Goal: Task Accomplishment & Management: Manage account settings

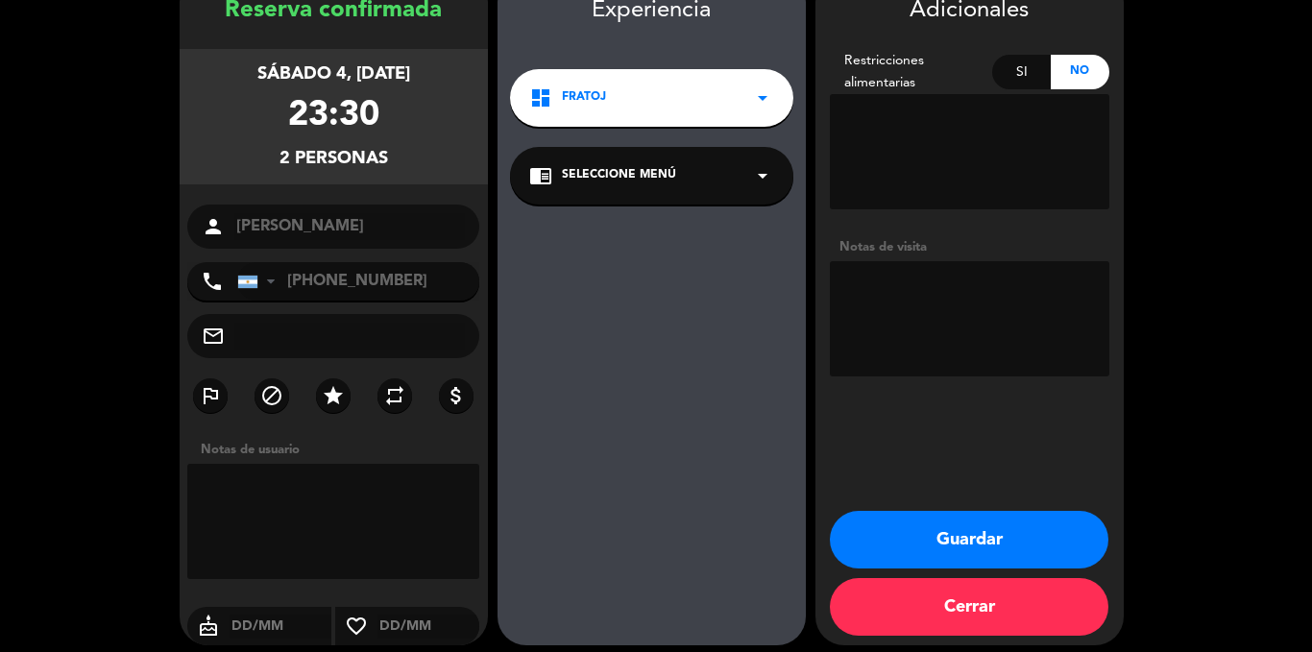
scroll to position [116, 0]
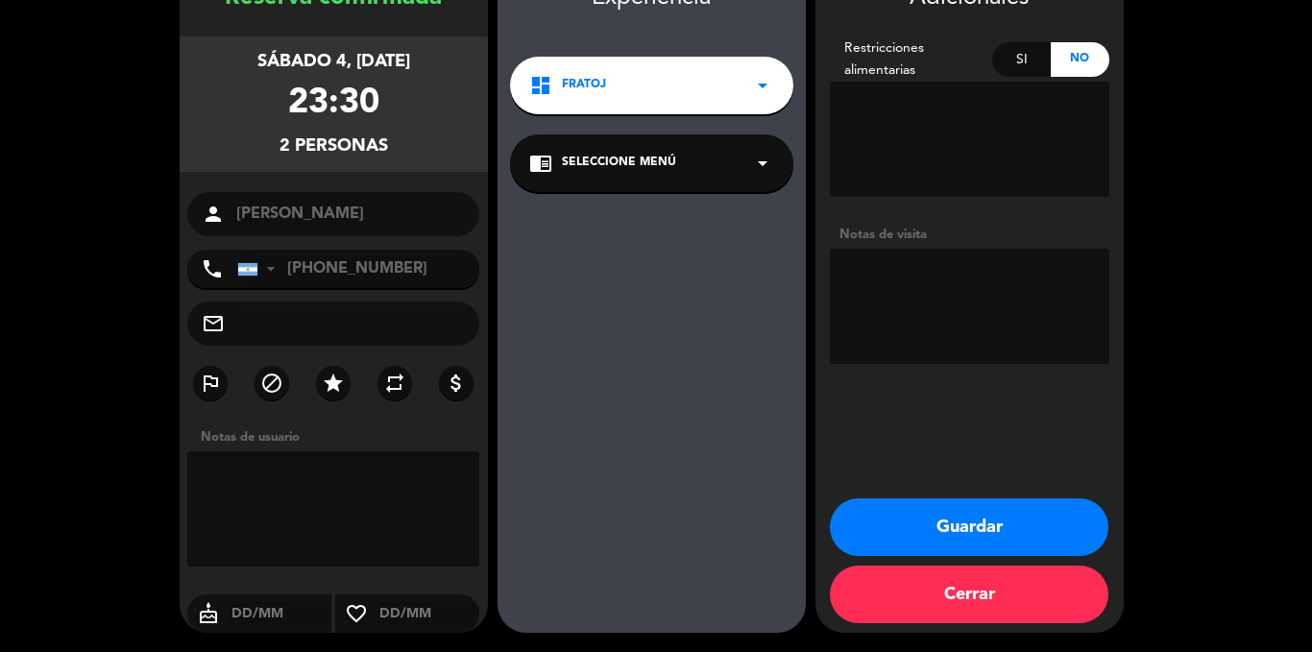
click at [967, 602] on button "Cerrar" at bounding box center [969, 595] width 279 height 58
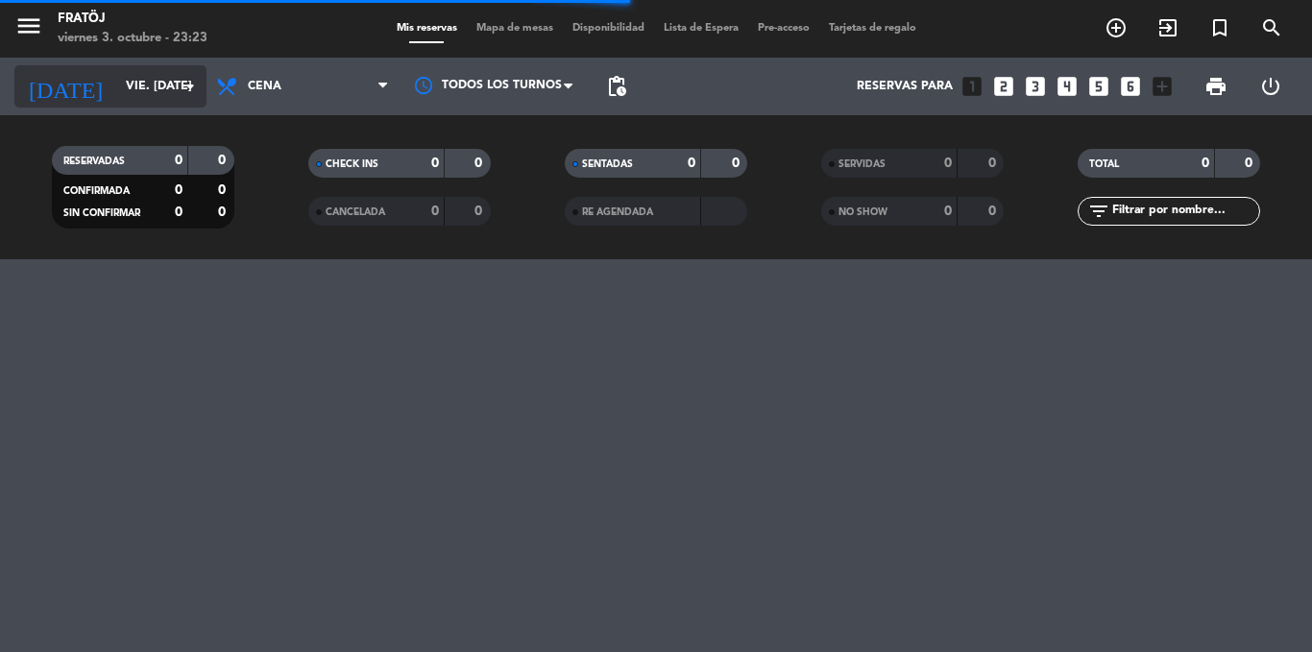
click at [116, 92] on input "vie. [DATE]" at bounding box center [197, 86] width 162 height 33
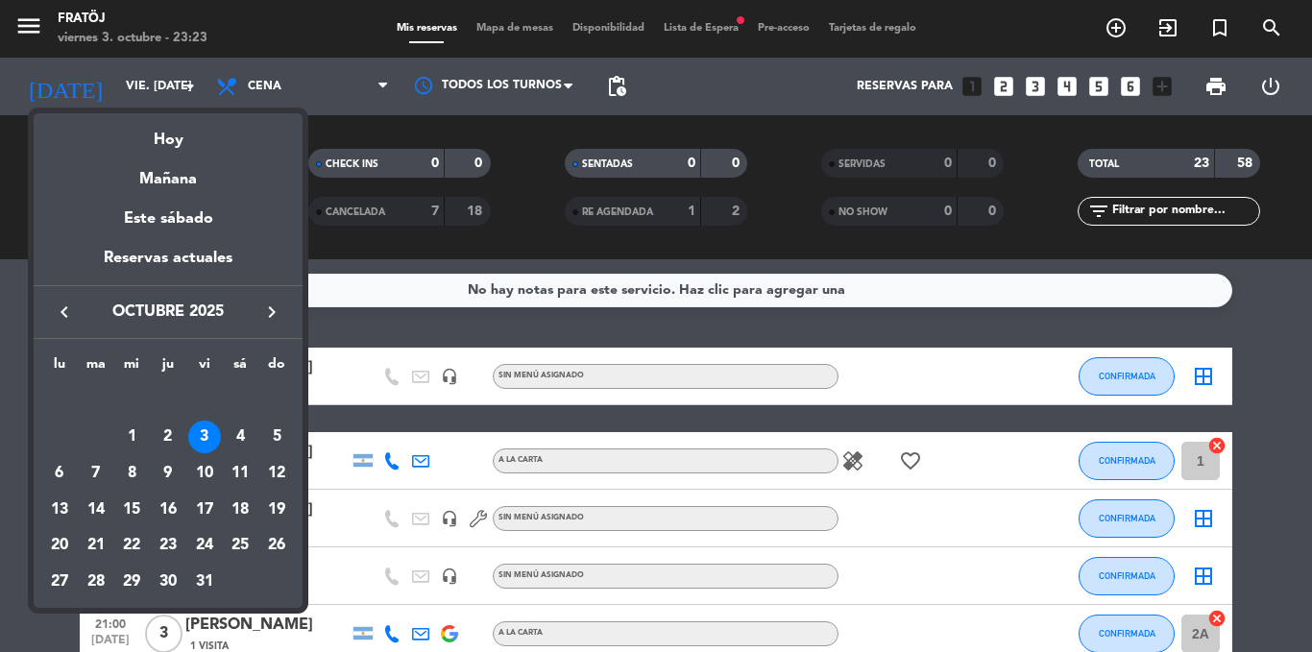
click at [209, 433] on div "3" at bounding box center [204, 437] width 33 height 33
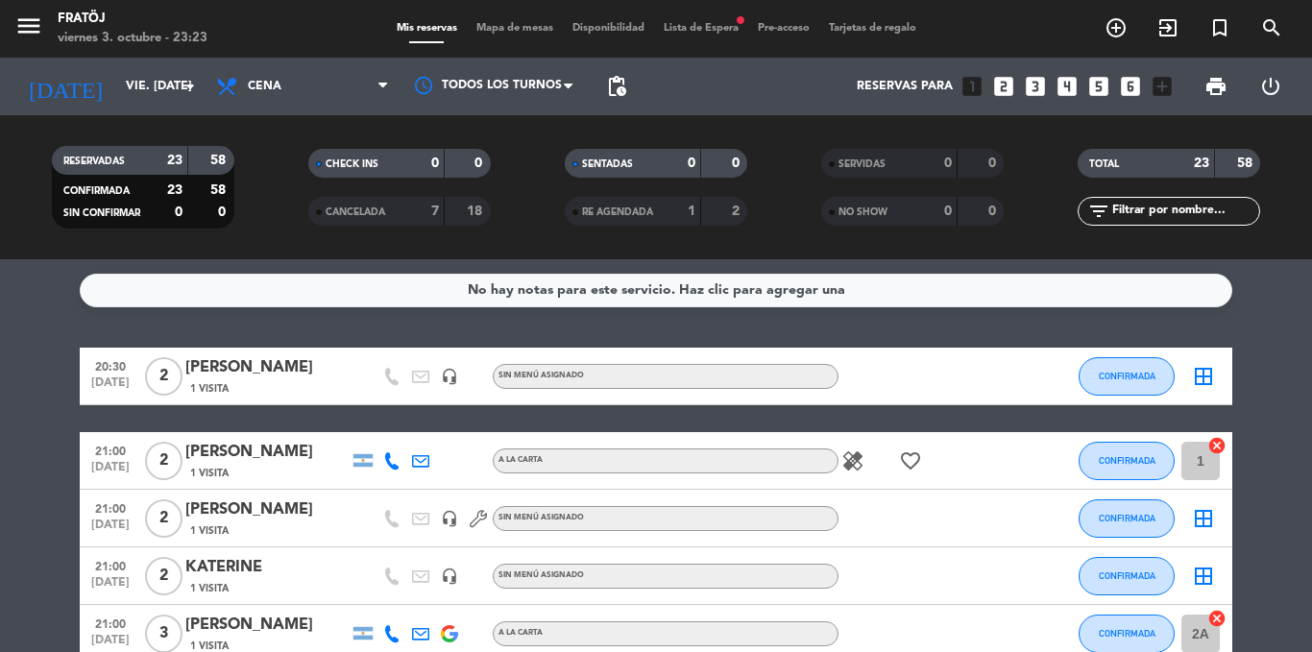
click at [713, 26] on span "Lista de Espera fiber_manual_record" at bounding box center [701, 28] width 94 height 11
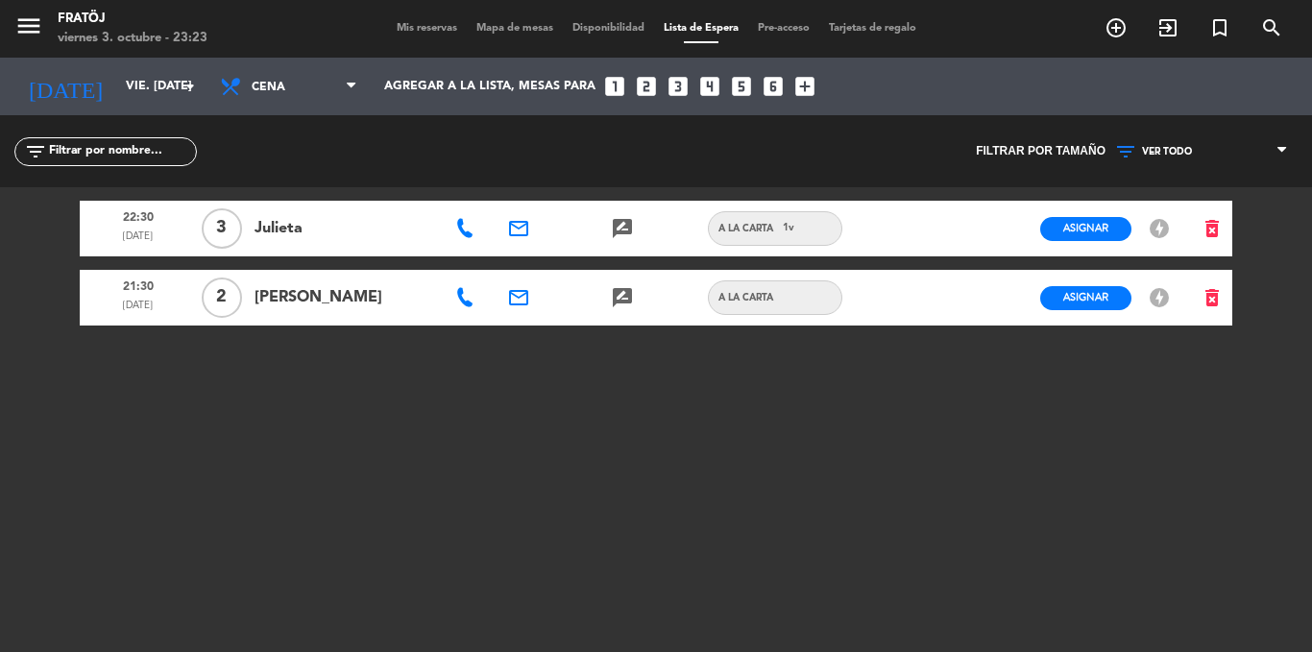
click at [399, 31] on span "Mis reservas" at bounding box center [427, 28] width 80 height 11
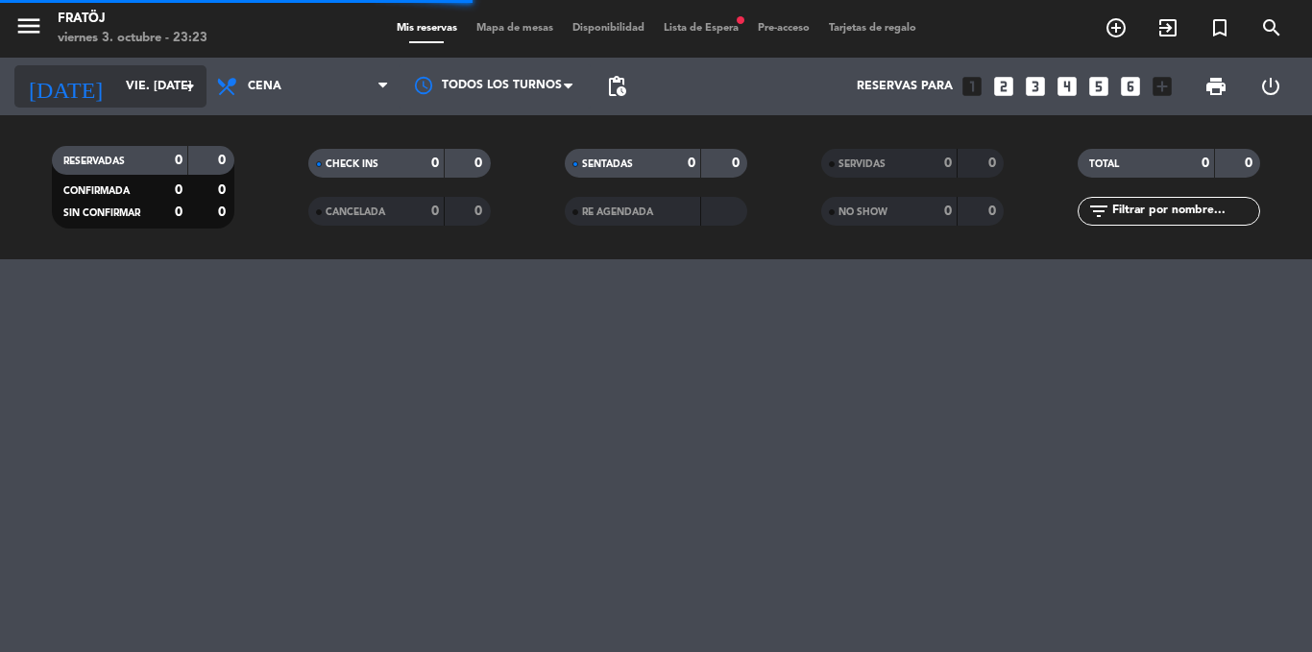
click at [119, 95] on input "vie. [DATE]" at bounding box center [197, 86] width 162 height 33
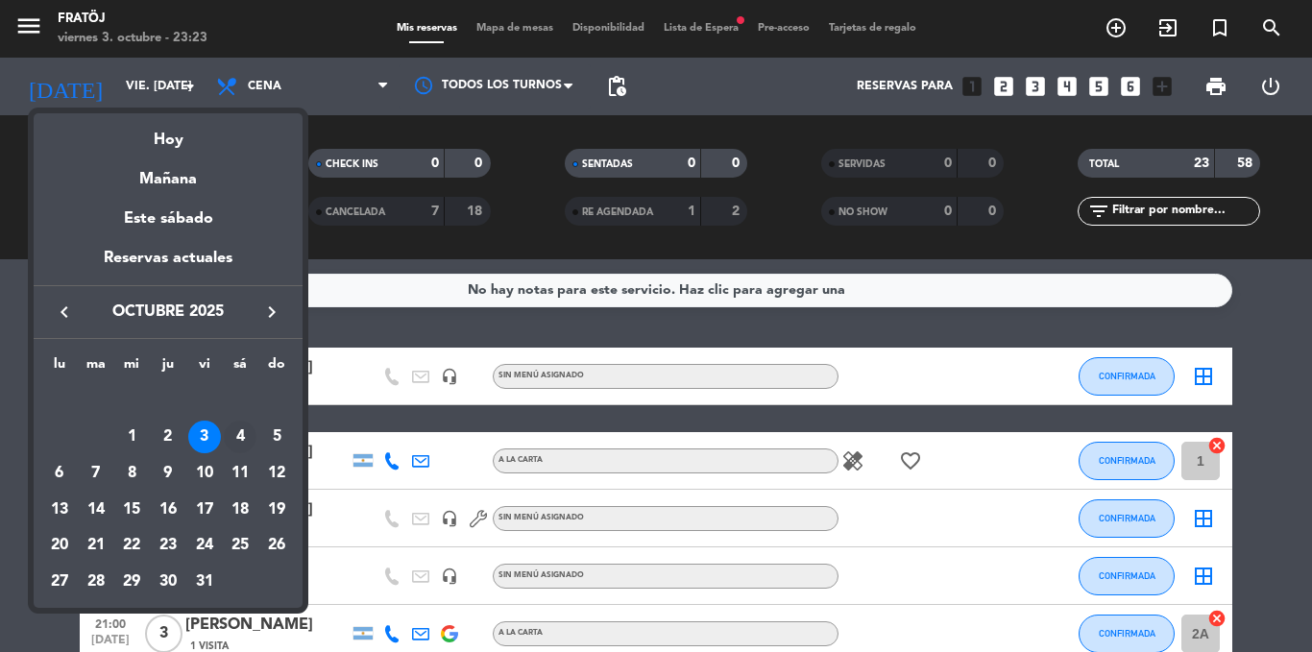
click at [241, 432] on div "4" at bounding box center [240, 437] width 33 height 33
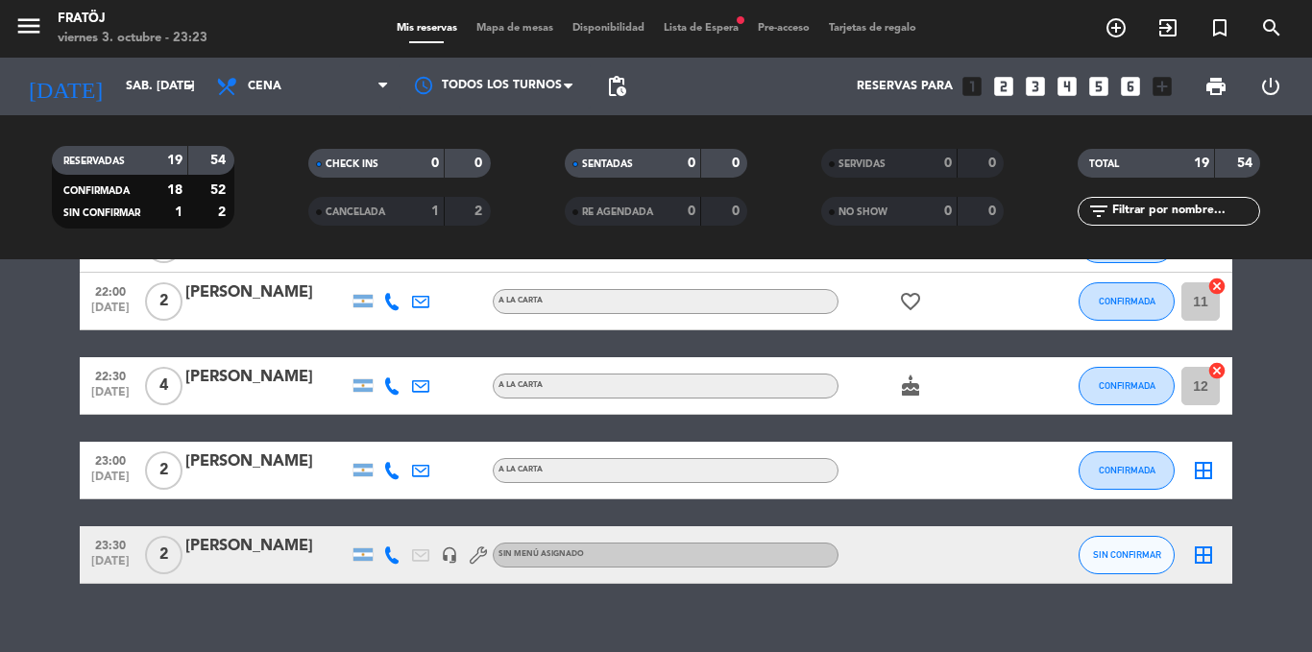
scroll to position [1021, 0]
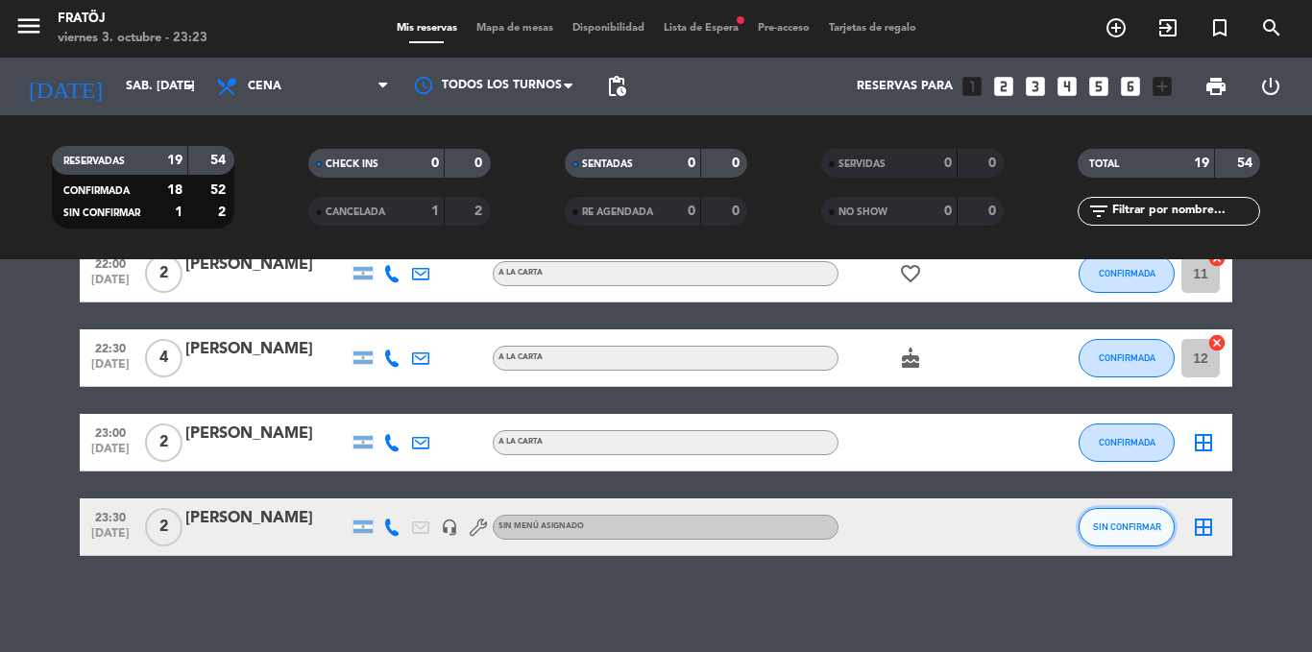
click at [1106, 517] on button "SIN CONFIRMAR" at bounding box center [1127, 527] width 96 height 38
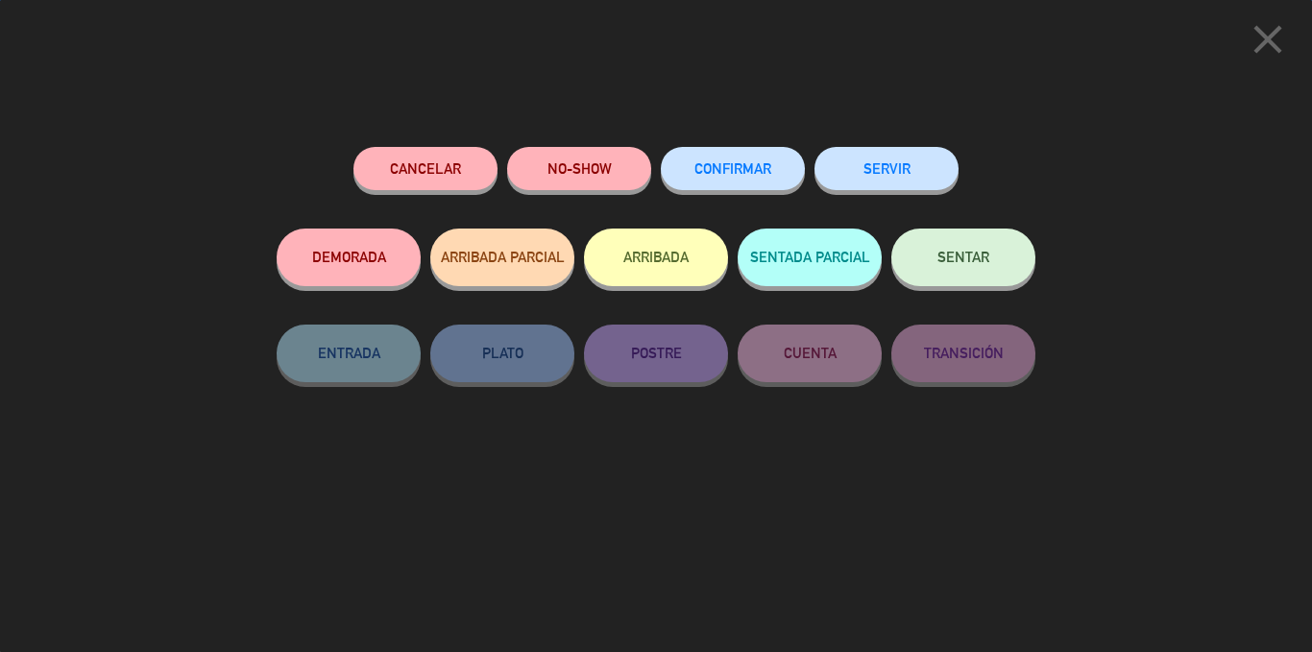
click at [728, 155] on button "CONFIRMAR" at bounding box center [733, 168] width 144 height 43
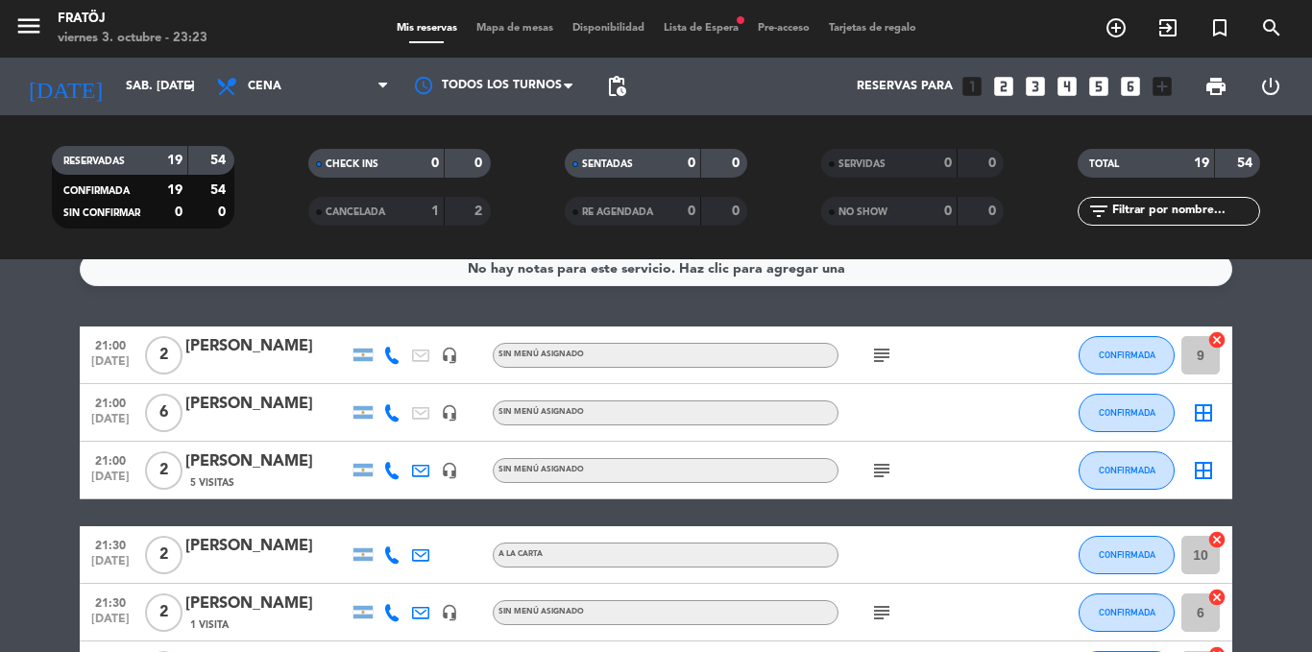
scroll to position [0, 0]
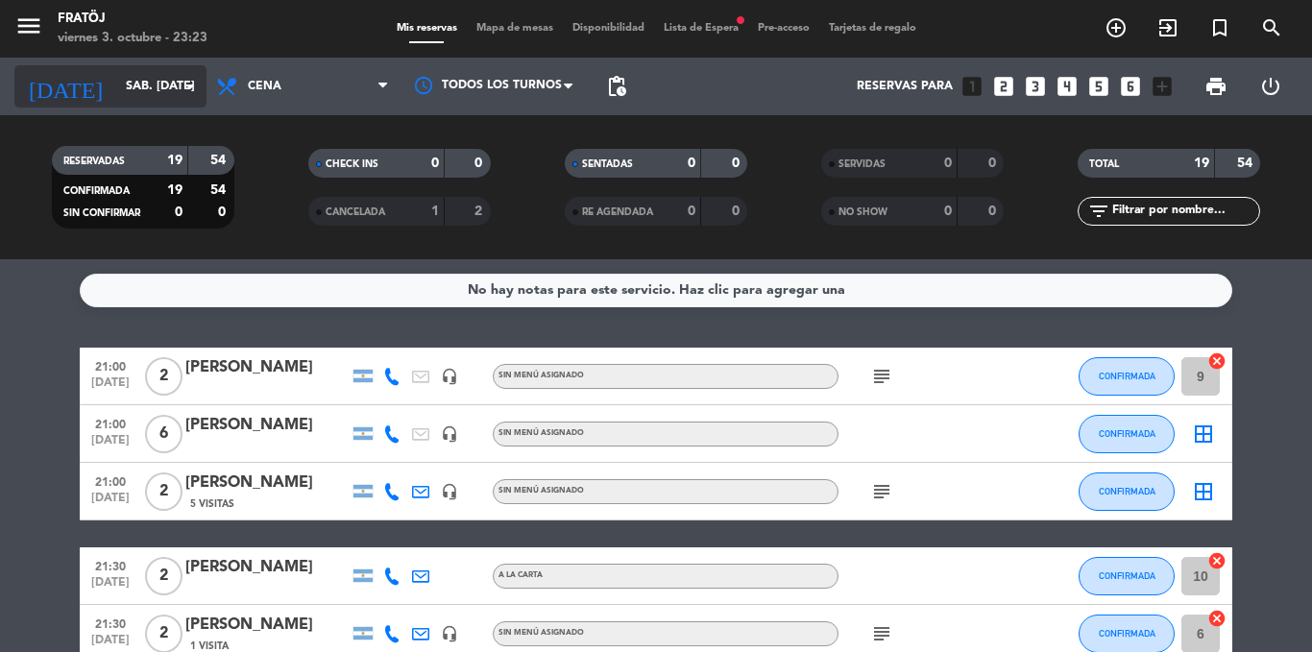
click at [138, 99] on input "sáb. [DATE]" at bounding box center [197, 86] width 162 height 33
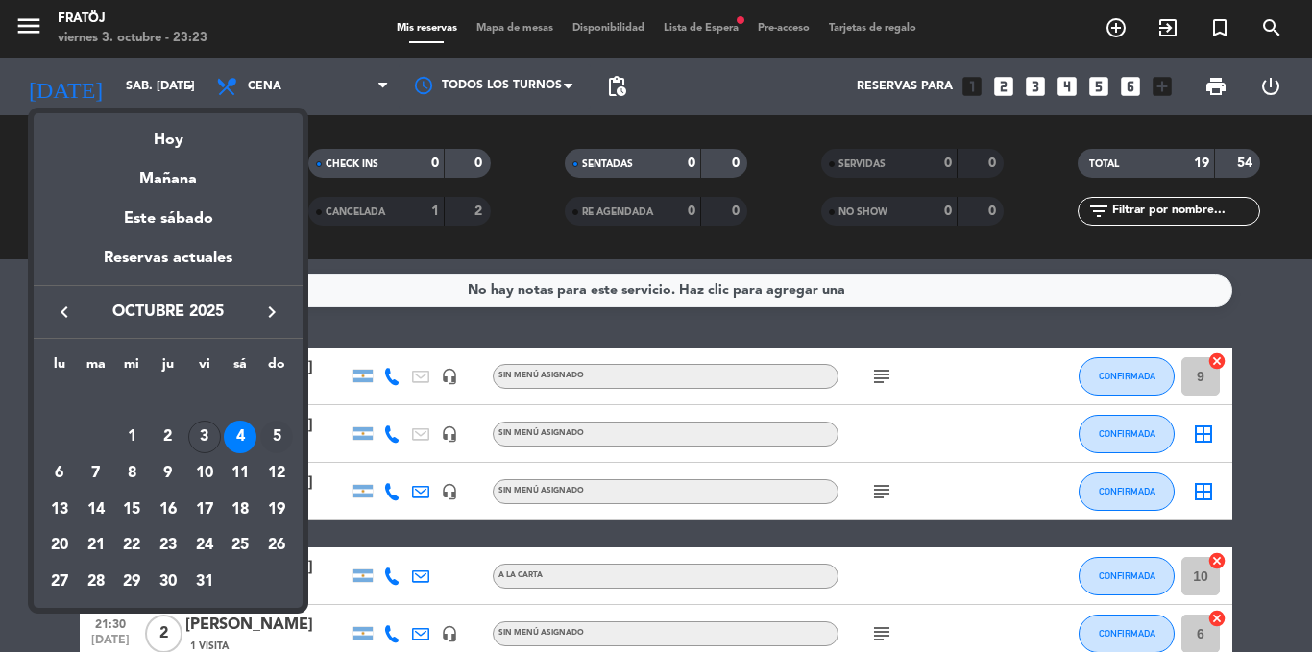
click at [267, 437] on div "5" at bounding box center [276, 437] width 33 height 33
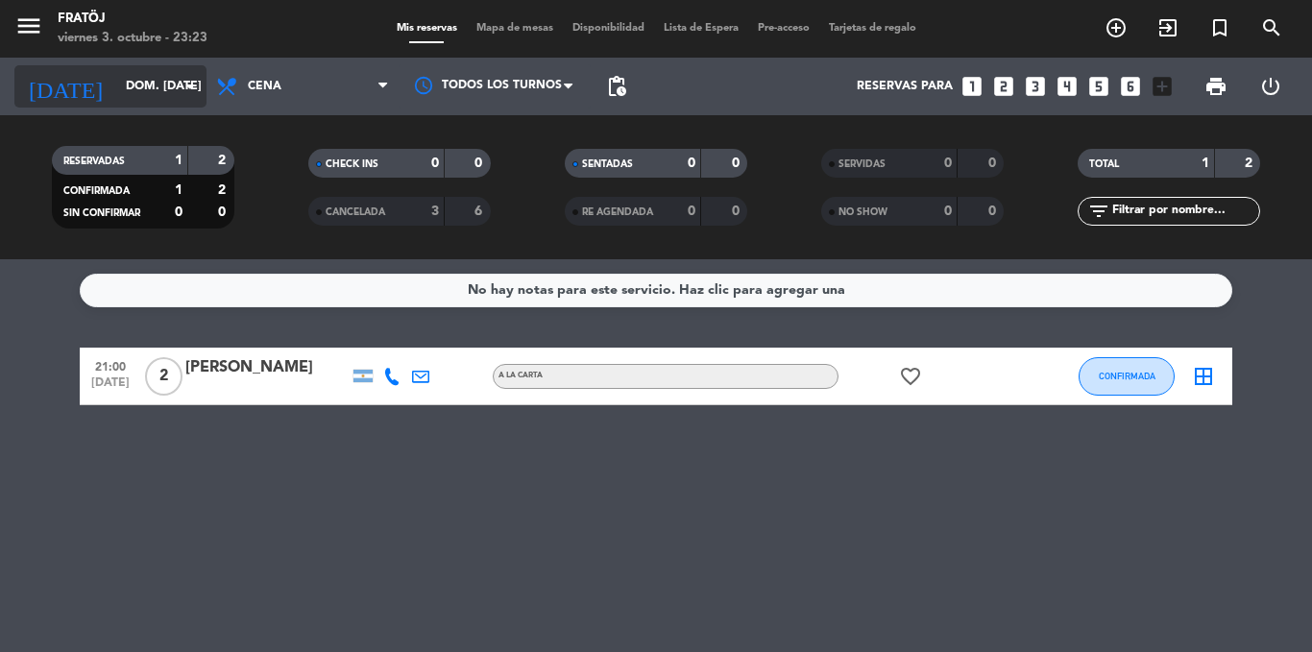
click at [135, 93] on input "dom. [DATE]" at bounding box center [197, 86] width 162 height 33
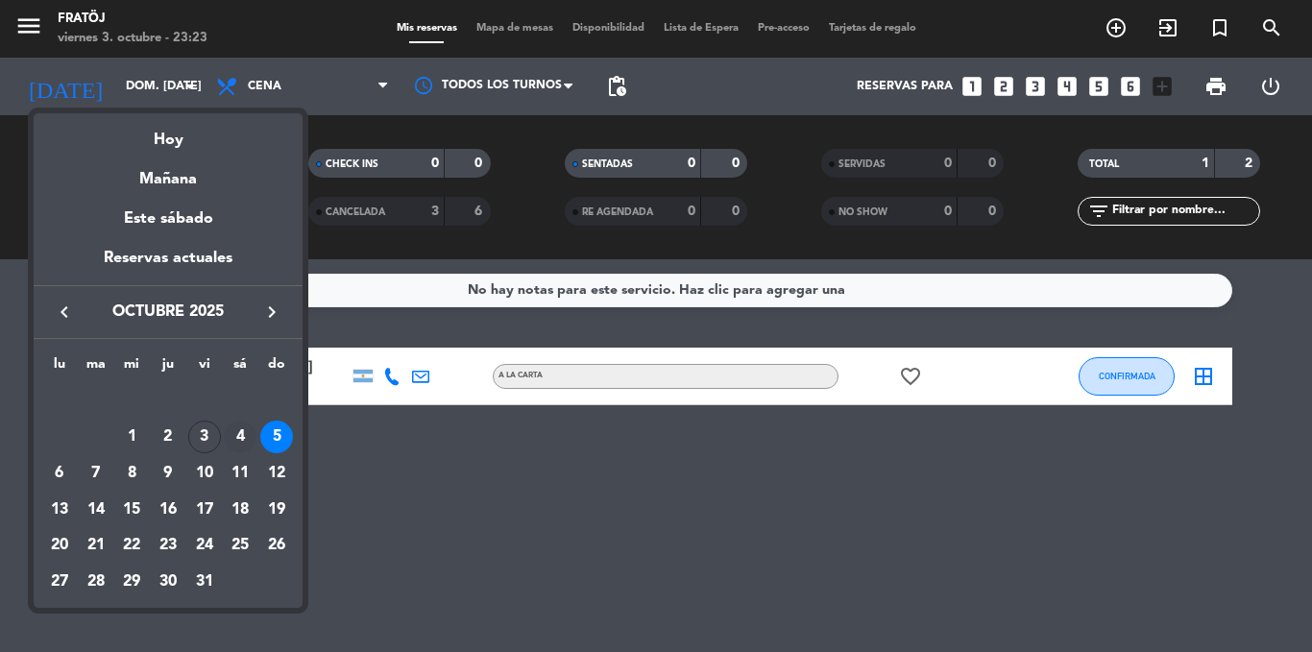
click at [245, 433] on div "4" at bounding box center [240, 437] width 33 height 33
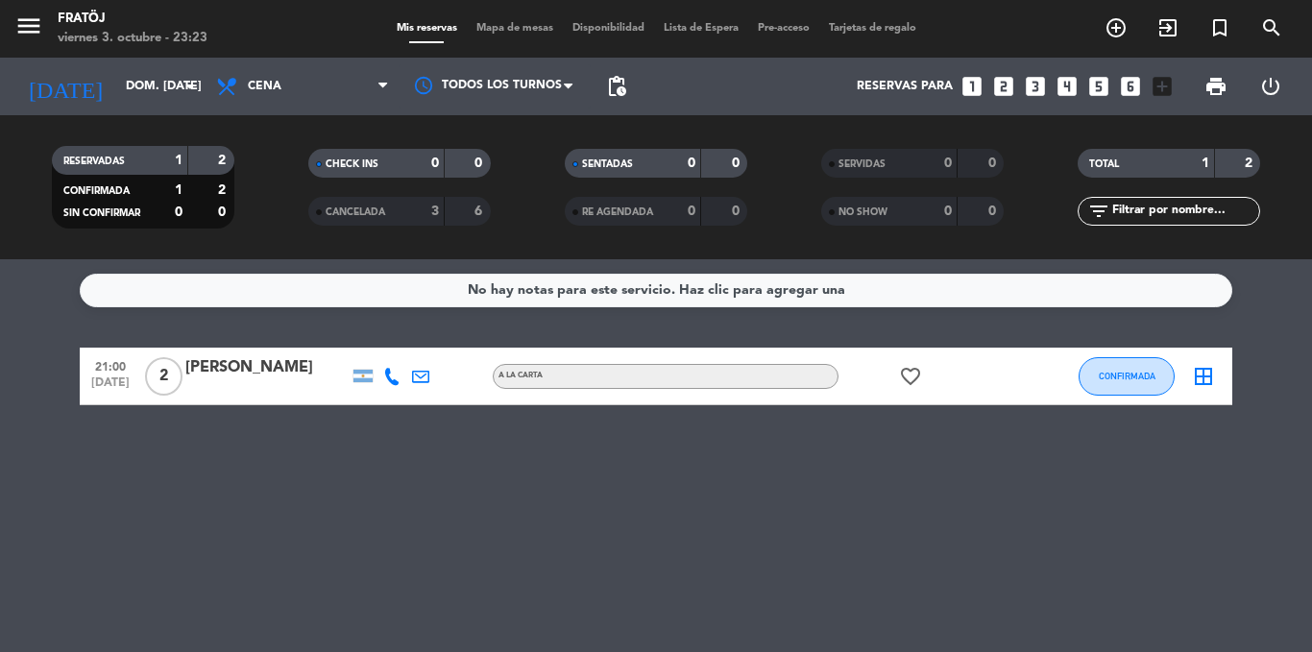
type input "sáb. [DATE]"
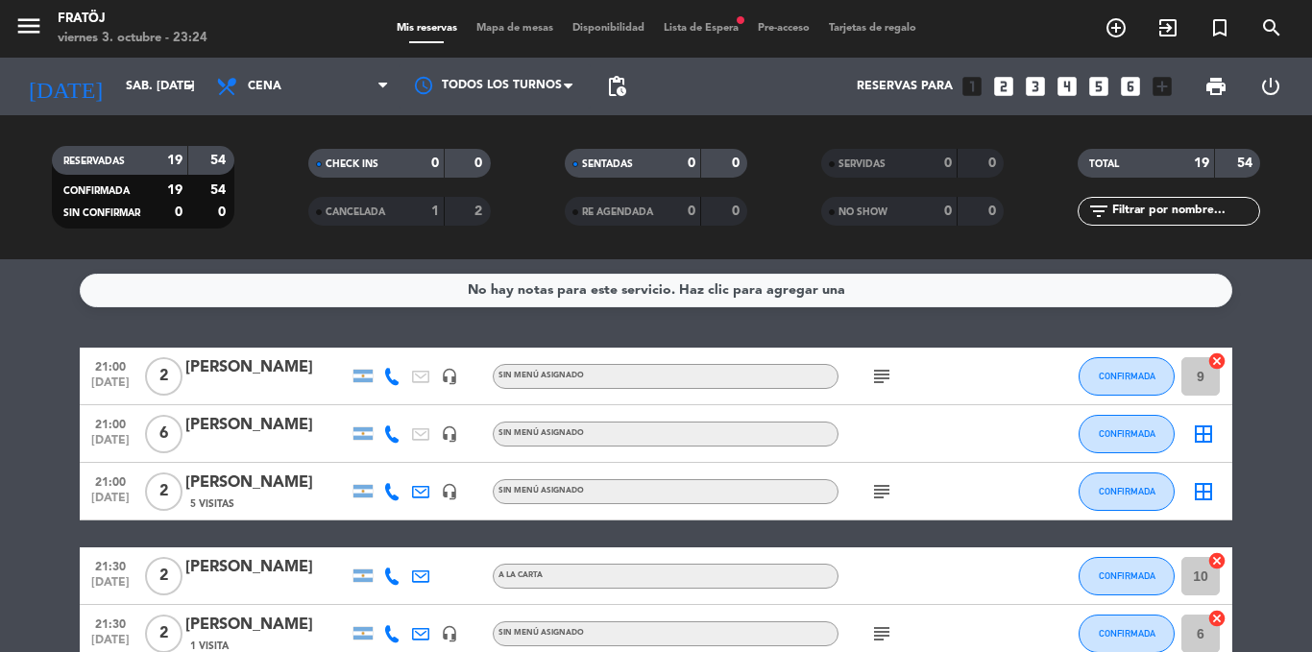
click at [669, 29] on span "Lista de Espera fiber_manual_record" at bounding box center [701, 28] width 94 height 11
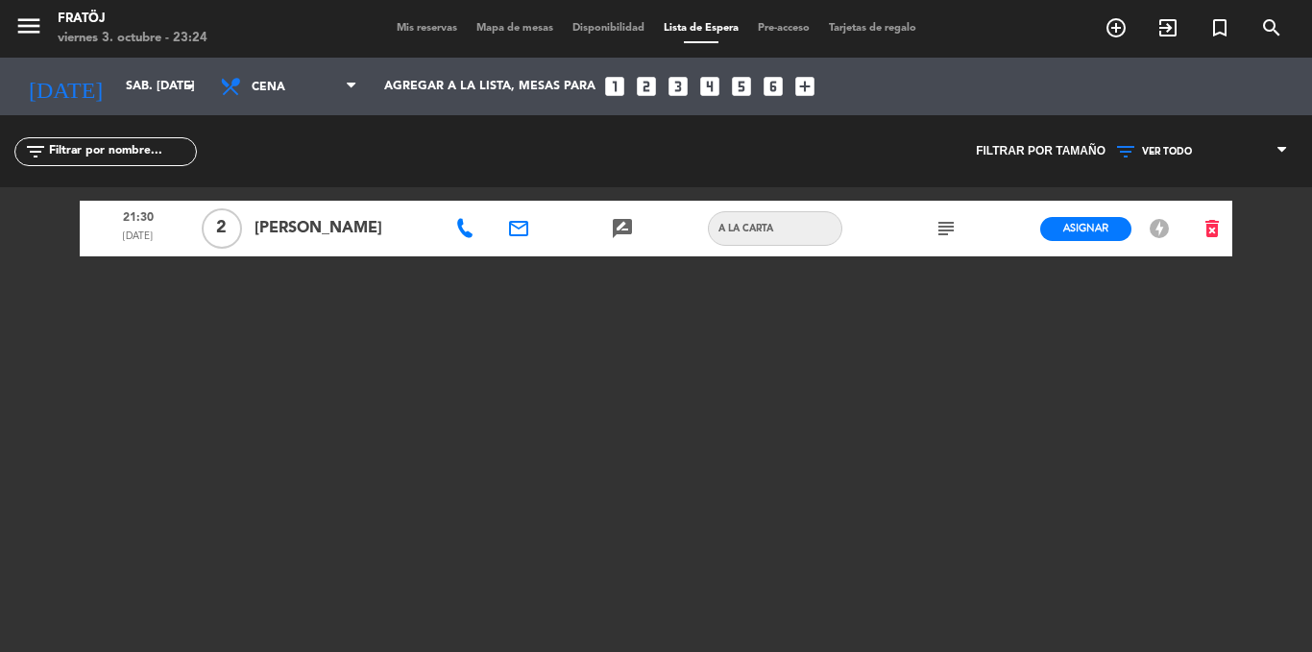
click at [947, 223] on icon "subject" at bounding box center [946, 228] width 23 height 23
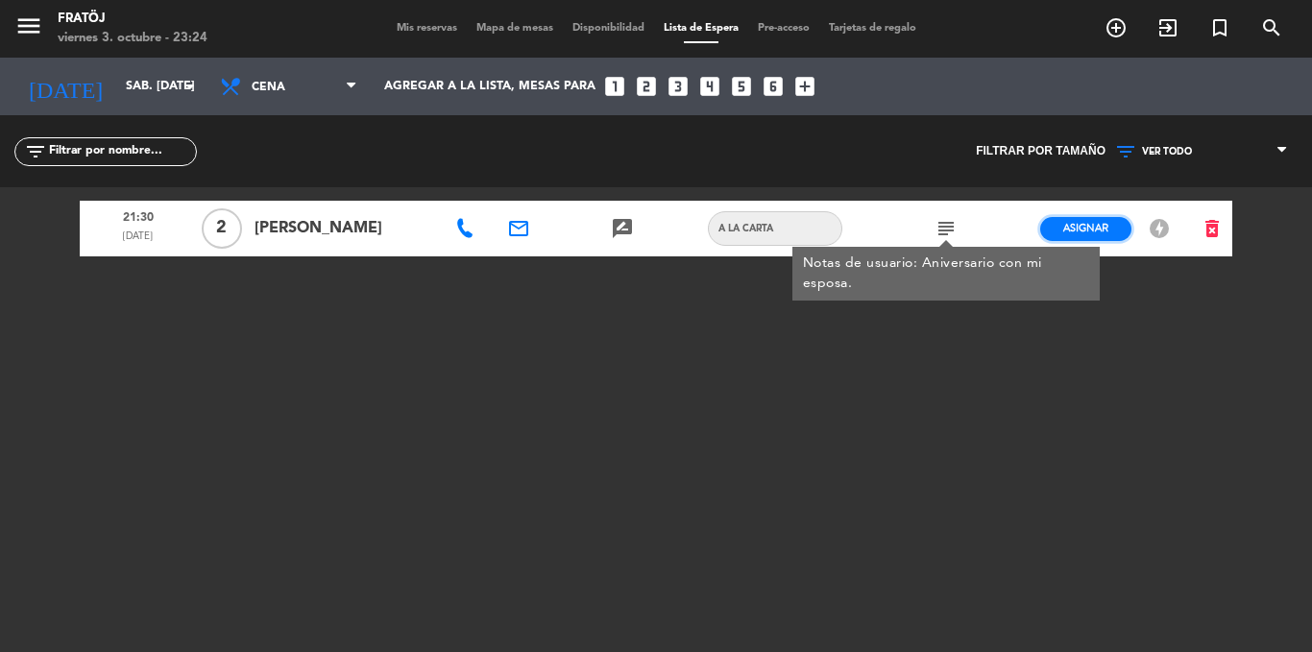
click at [1088, 221] on span "Asignar" at bounding box center [1085, 228] width 45 height 14
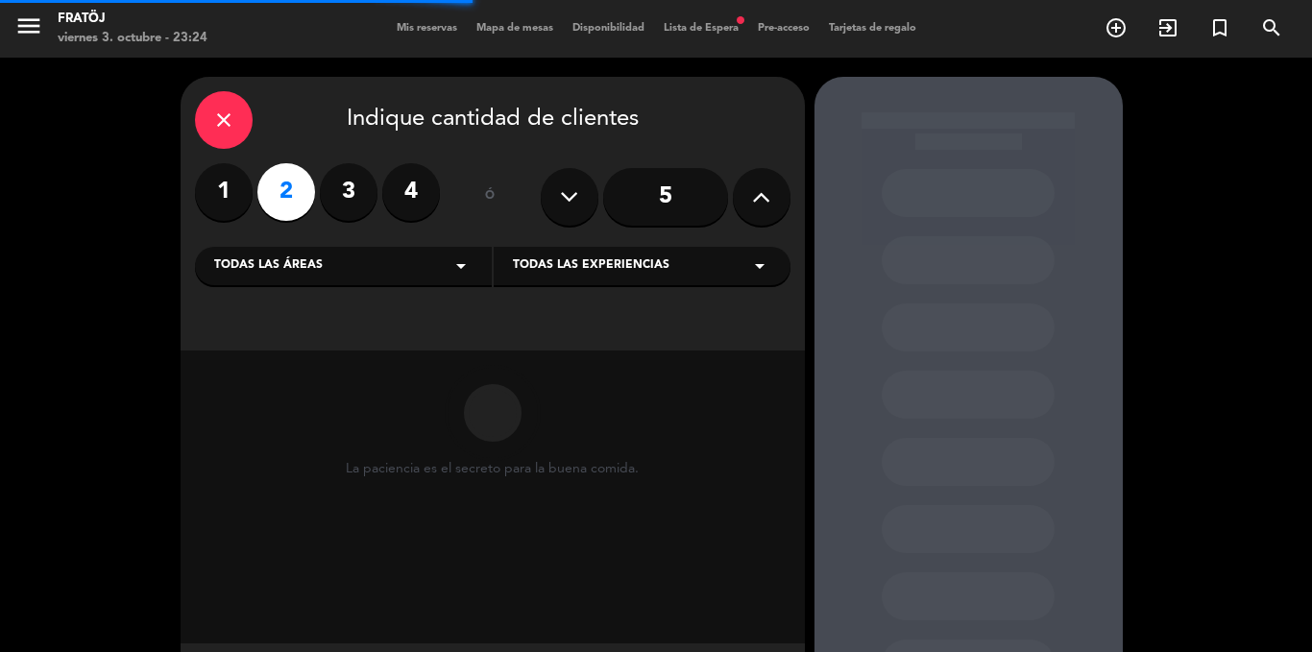
scroll to position [93, 0]
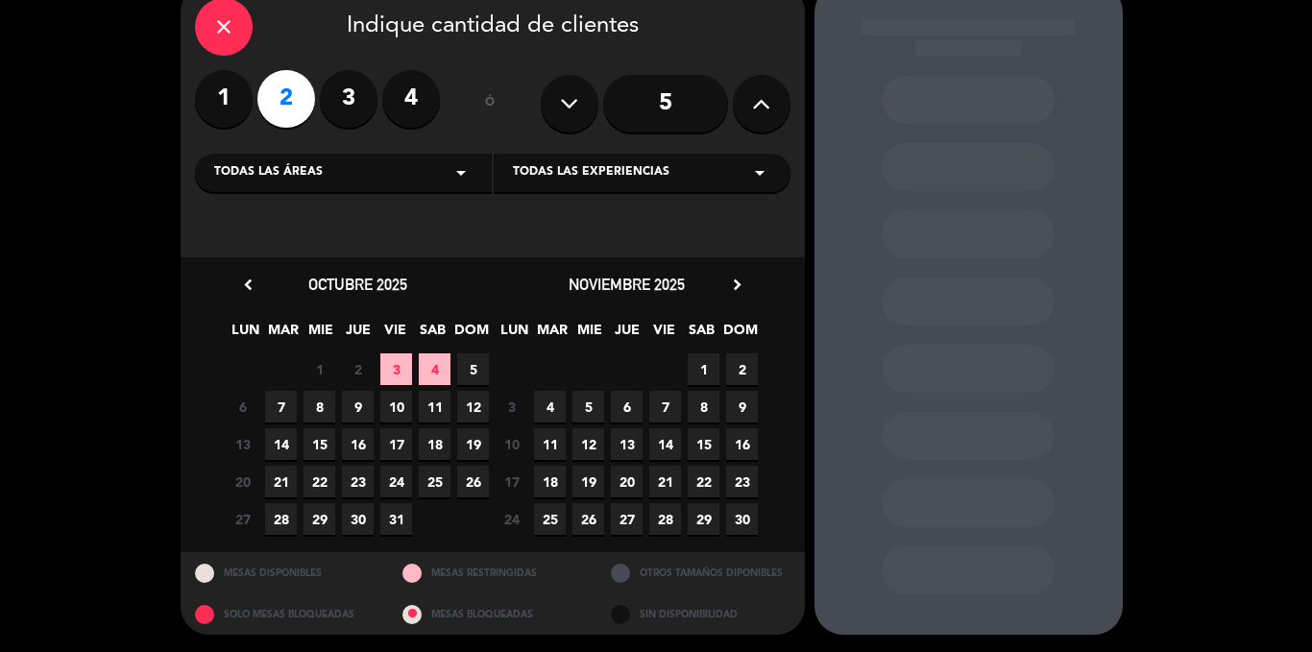
click at [433, 376] on span "4" at bounding box center [435, 370] width 32 height 32
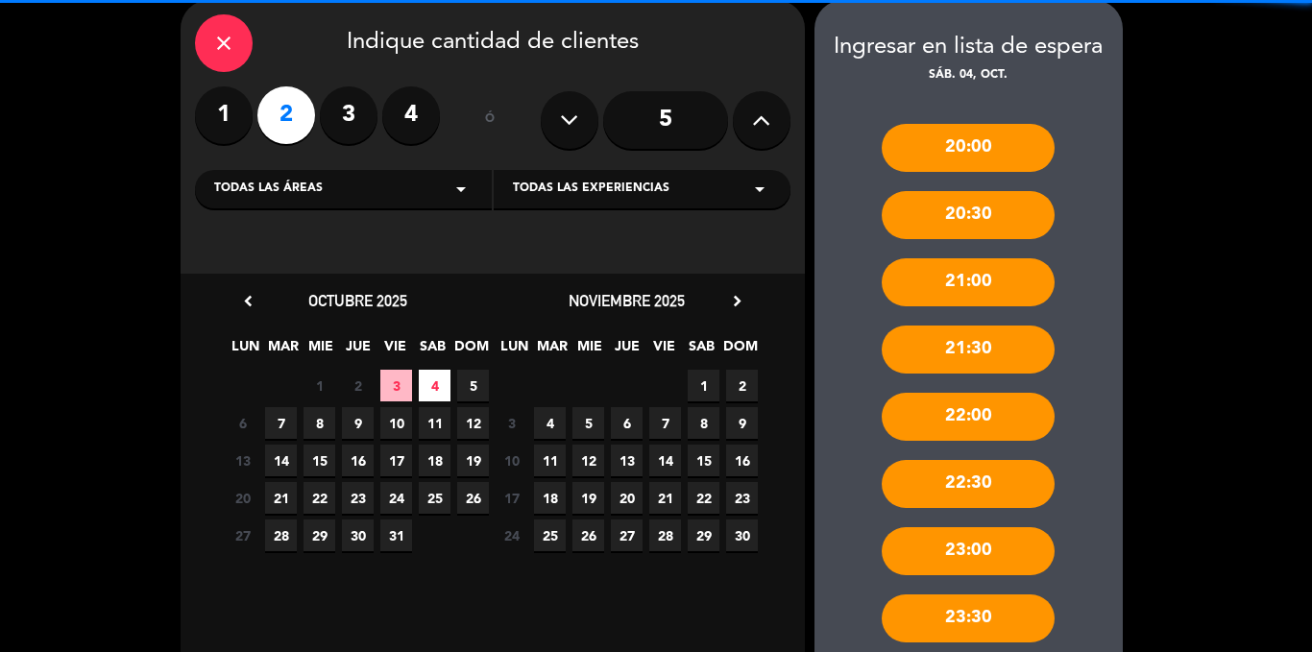
click at [225, 65] on div "close" at bounding box center [224, 43] width 58 height 58
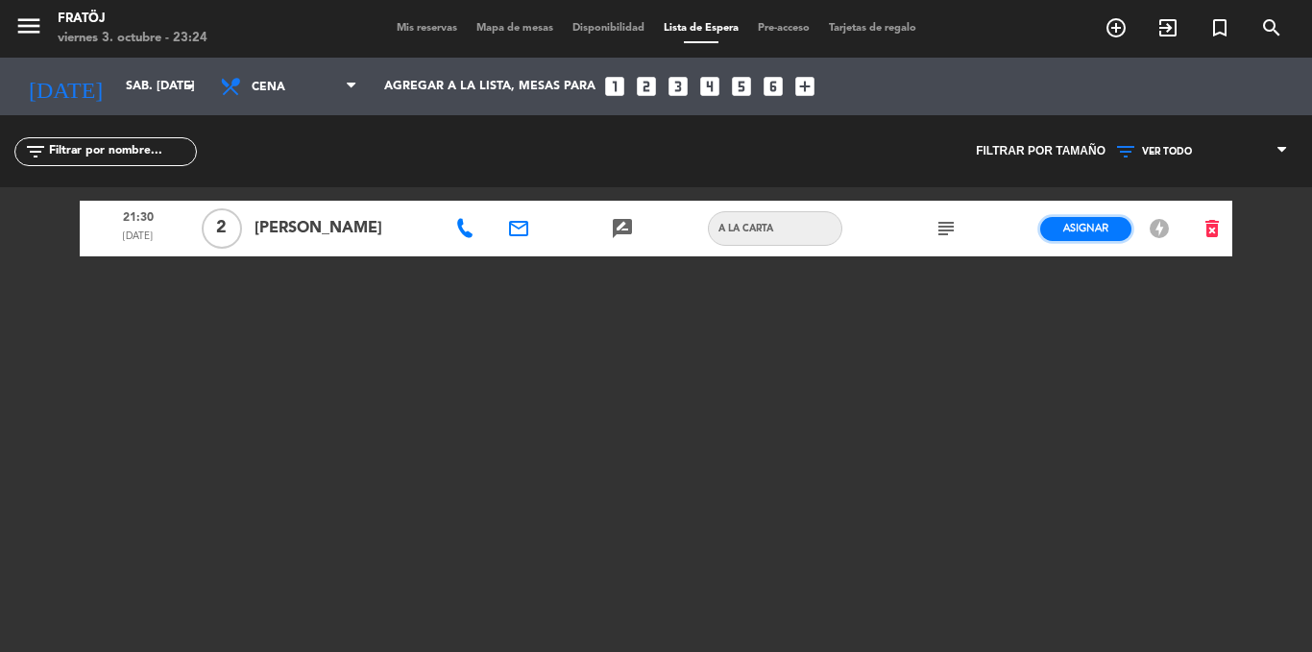
click at [1071, 227] on span "Asignar" at bounding box center [1085, 228] width 45 height 14
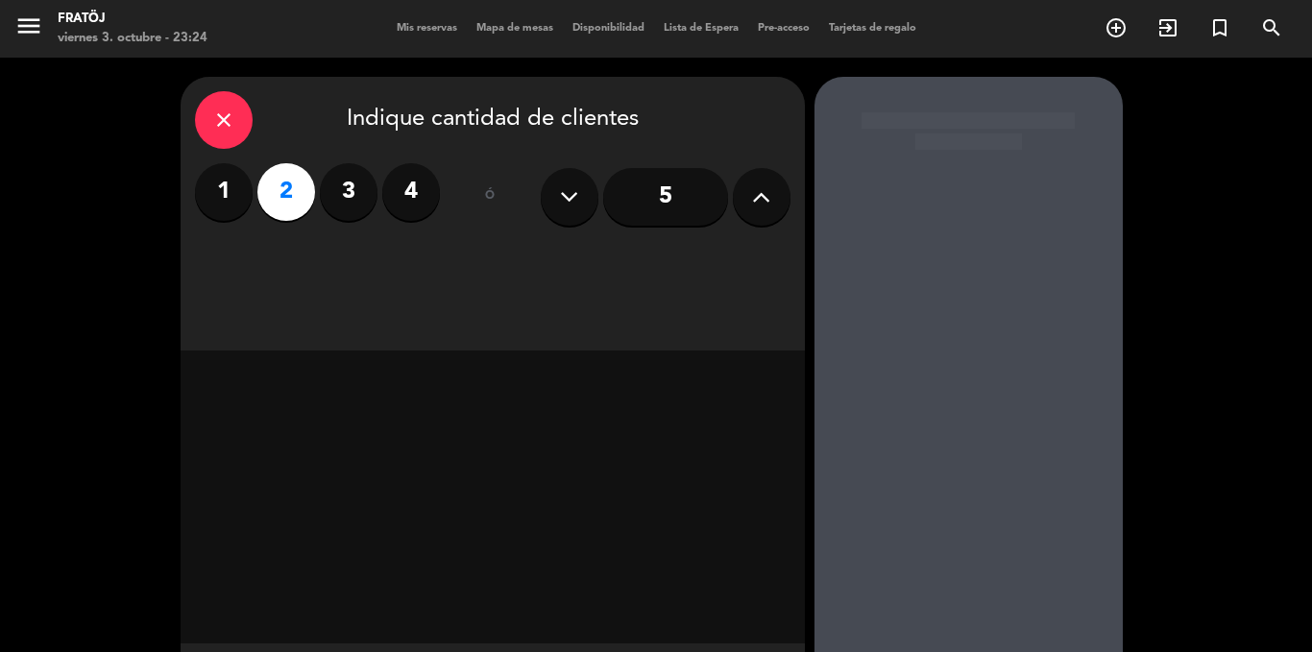
type input "[PHONE_NUMBER]"
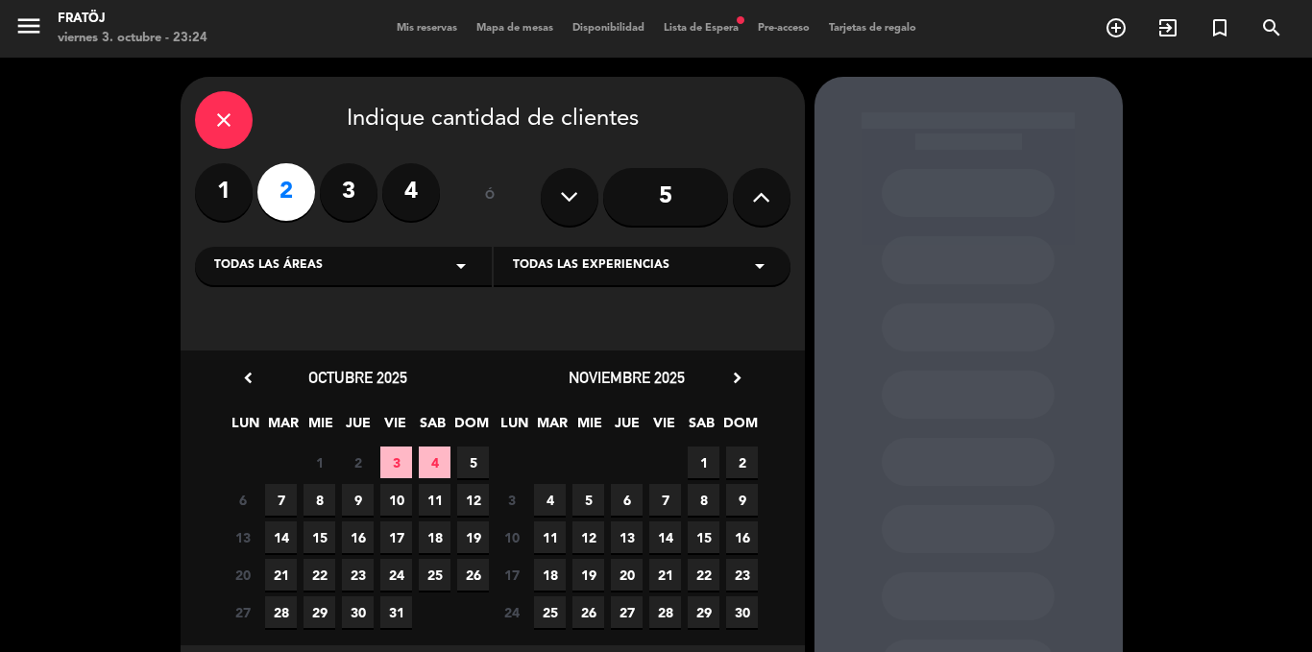
click at [442, 462] on span "4" at bounding box center [435, 463] width 32 height 32
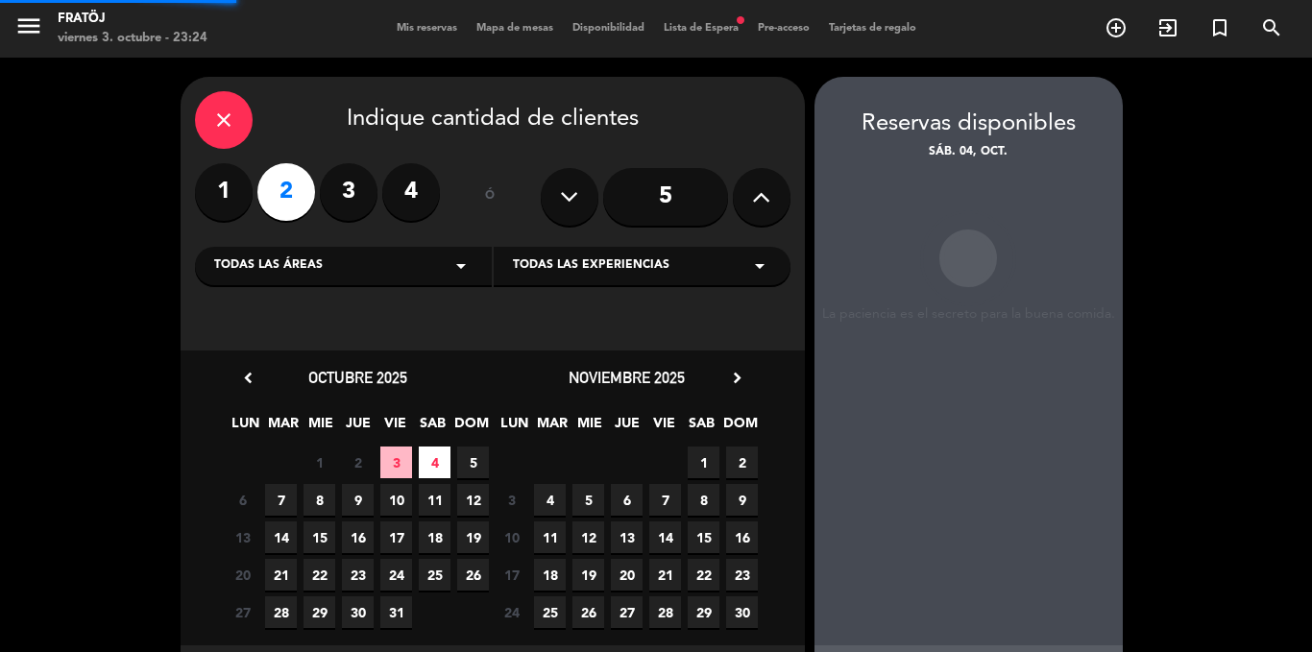
scroll to position [77, 0]
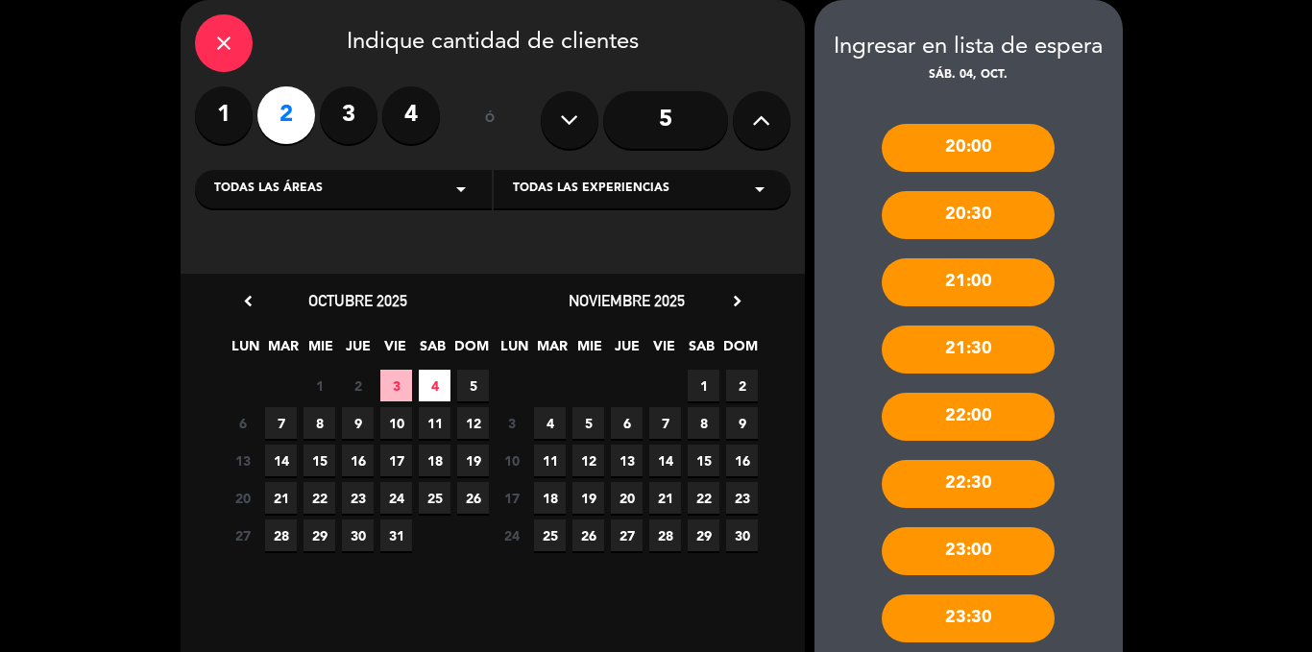
click at [995, 334] on div "21:30" at bounding box center [968, 350] width 173 height 48
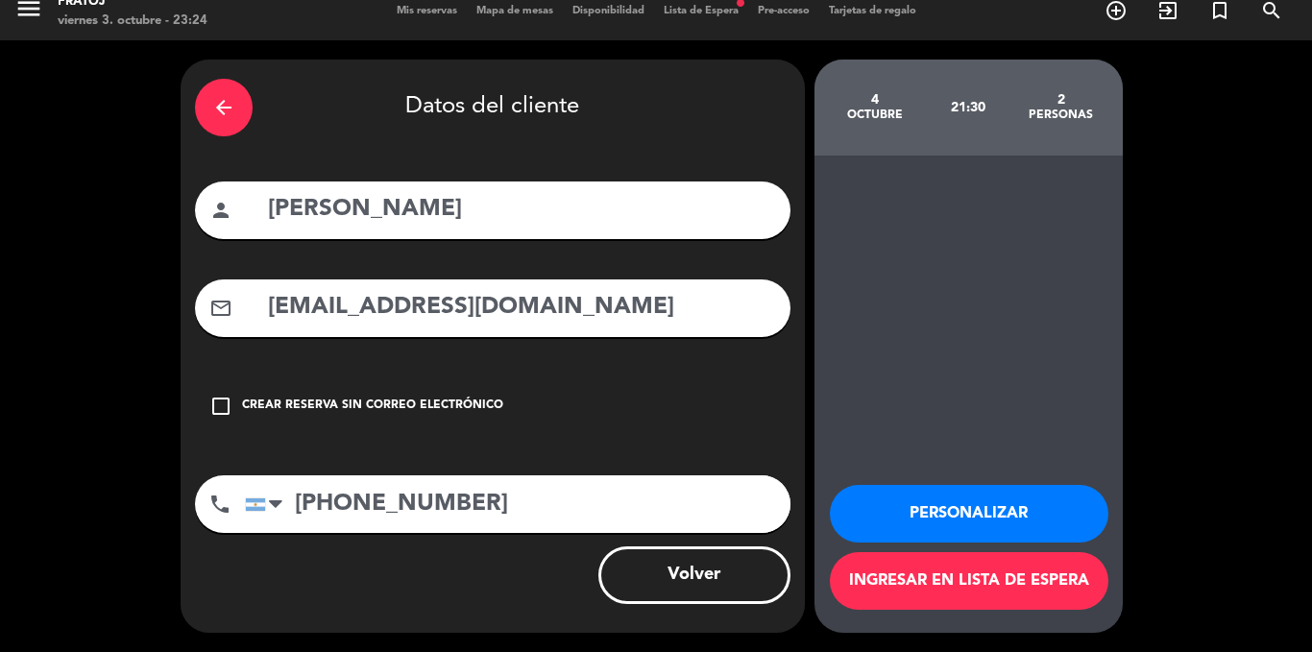
scroll to position [17, 0]
click at [232, 97] on icon "arrow_back" at bounding box center [223, 107] width 23 height 23
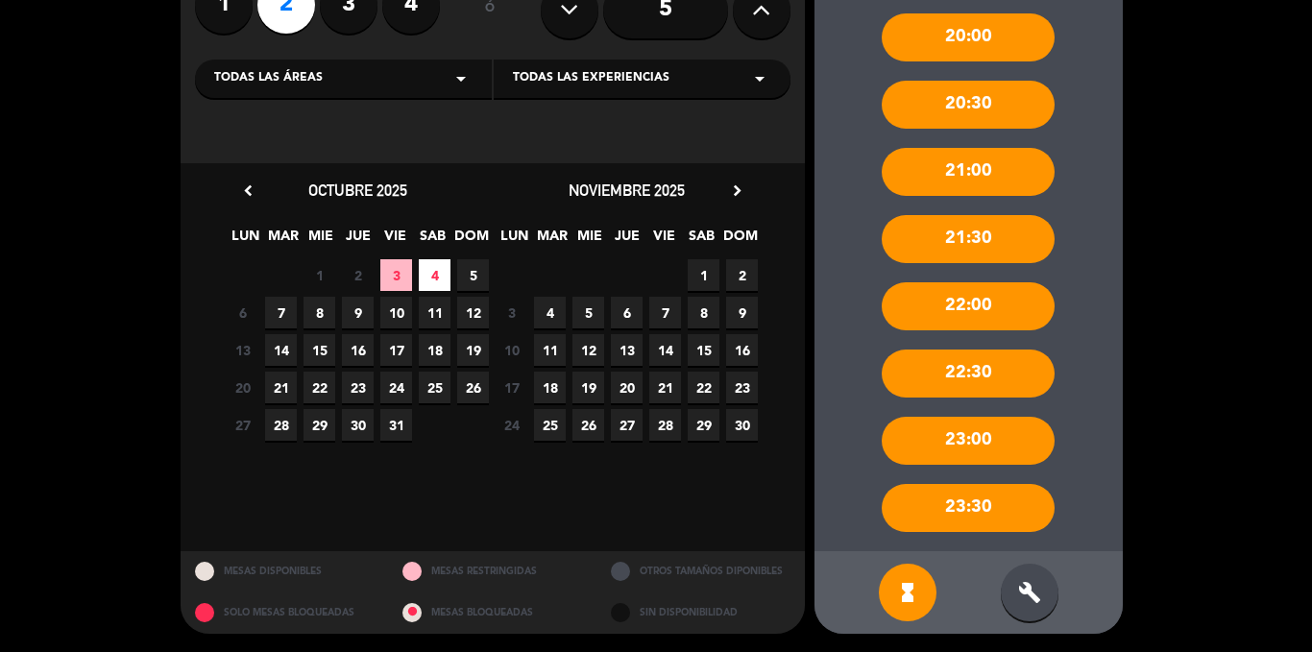
scroll to position [188, 0]
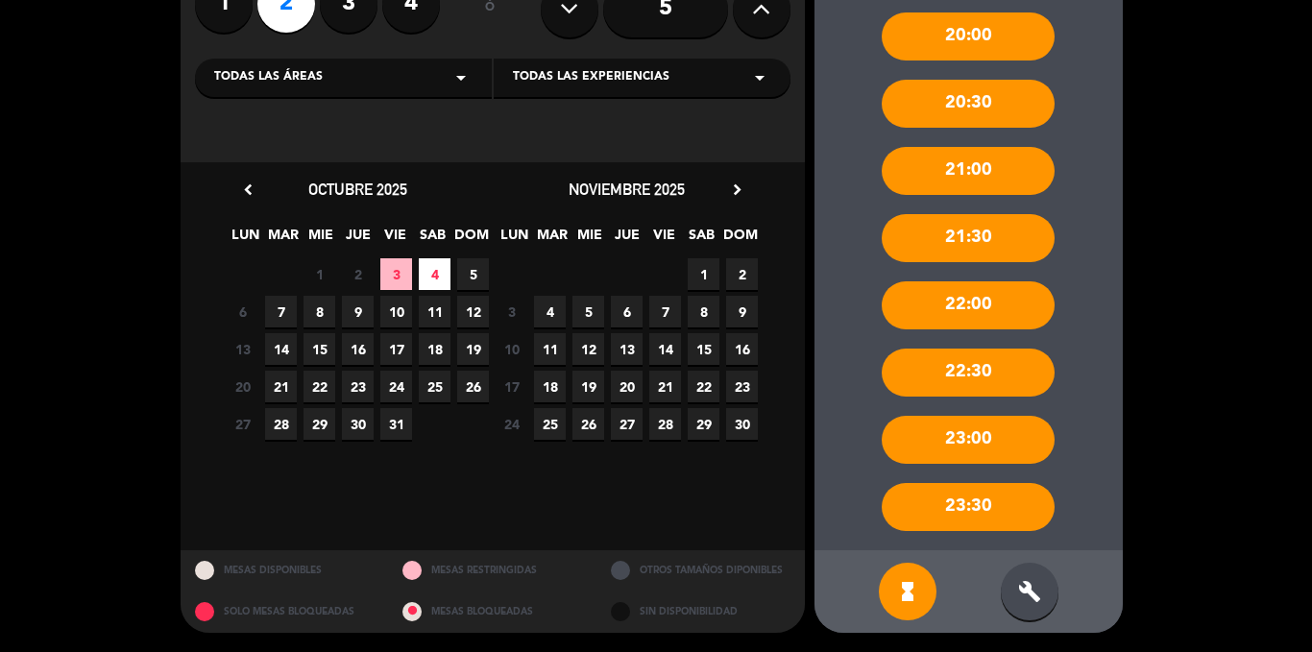
click at [1032, 575] on div "build" at bounding box center [1030, 592] width 58 height 58
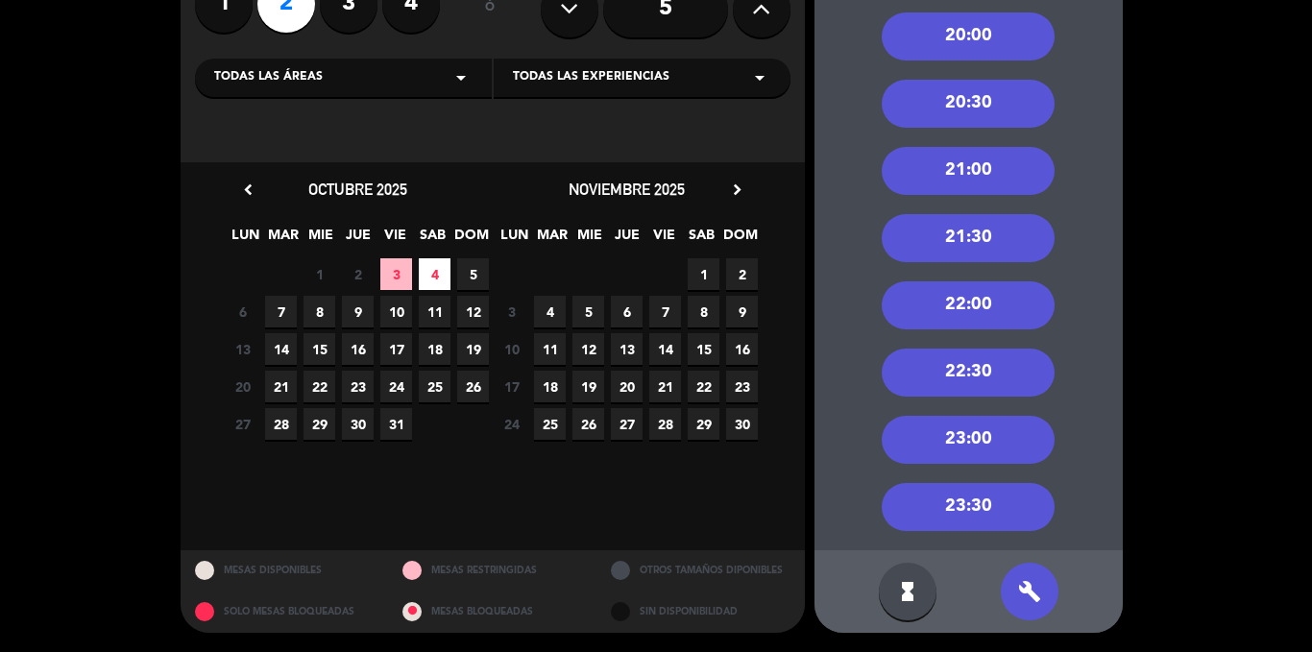
click at [971, 249] on div "21:30" at bounding box center [968, 238] width 173 height 48
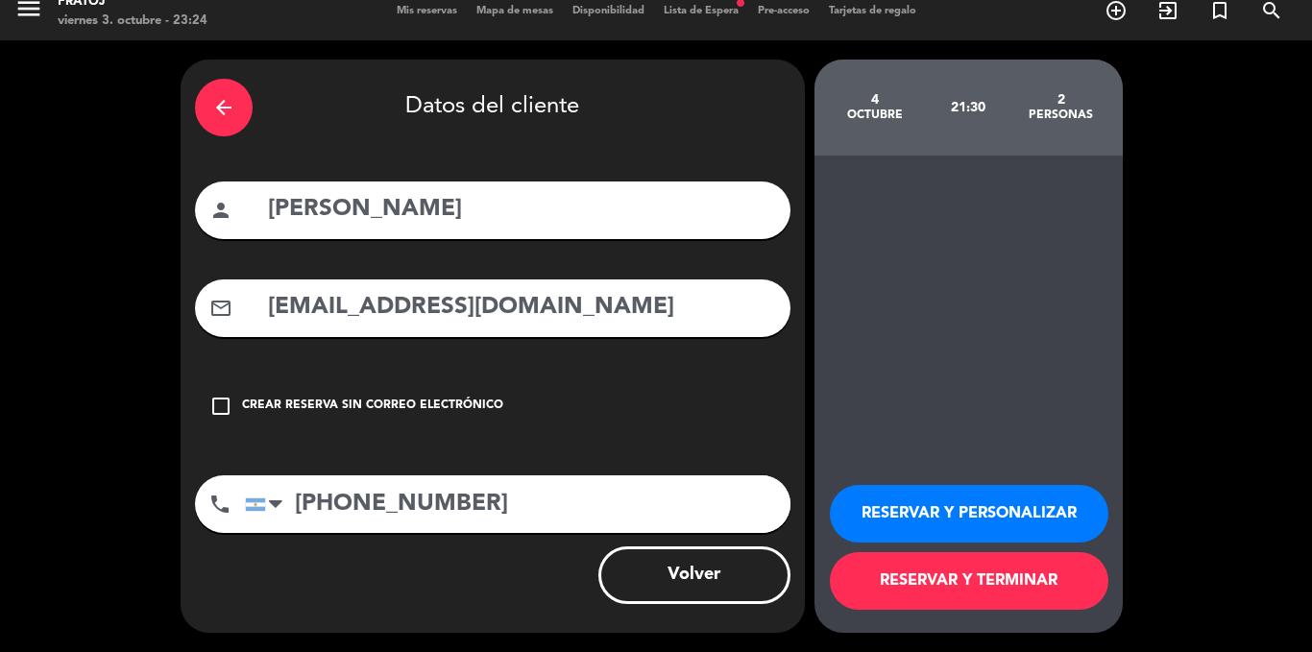
scroll to position [17, 0]
click at [943, 576] on button "RESERVAR Y TERMINAR" at bounding box center [969, 581] width 279 height 58
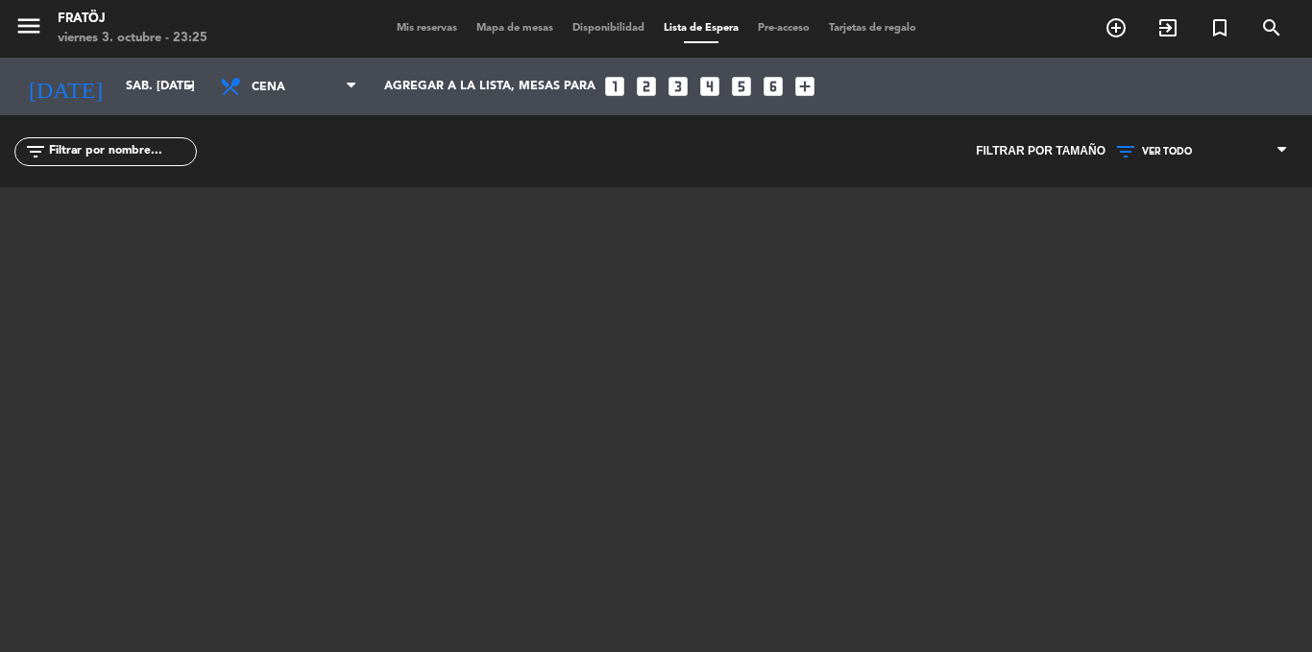
click at [434, 14] on div "menu Fratöj viernes 3. octubre - 23:25 Mis reservas Mapa de mesas Disponibilida…" at bounding box center [656, 29] width 1312 height 58
click at [428, 18] on div "menu Fratöj viernes 3. octubre - 23:25 Mis reservas Mapa de mesas Disponibilida…" at bounding box center [656, 29] width 1312 height 58
click at [428, 26] on span "Mis reservas" at bounding box center [427, 28] width 80 height 11
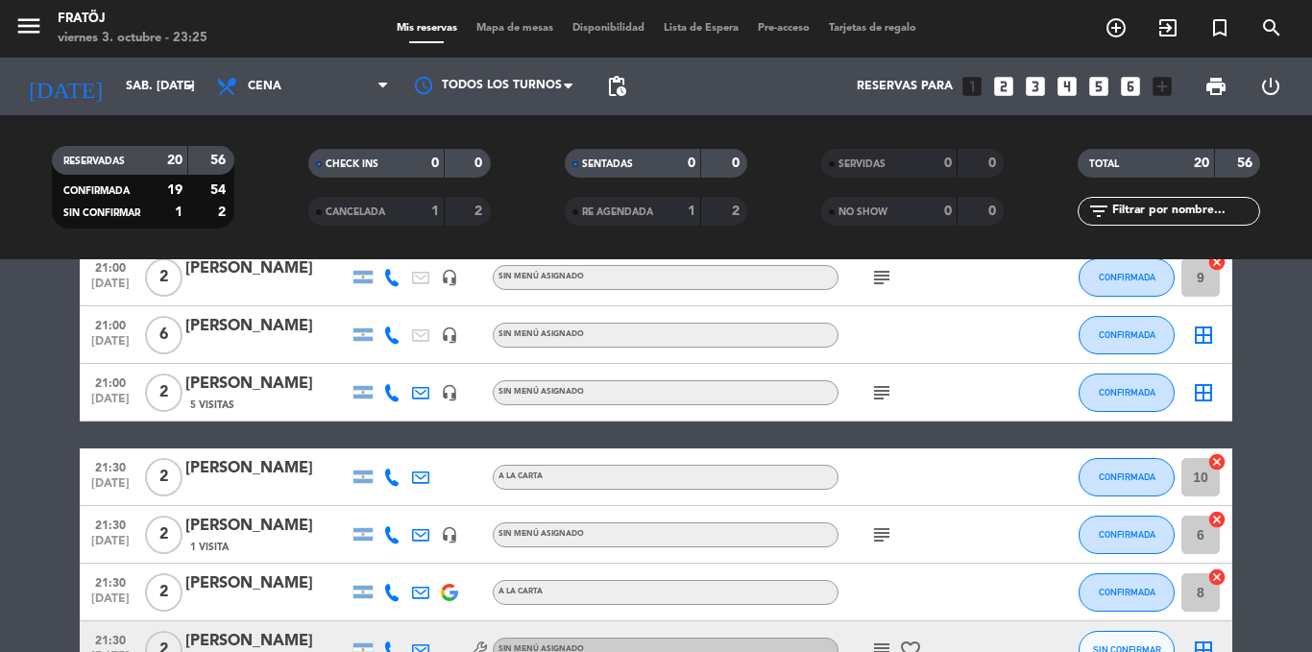
scroll to position [192, 0]
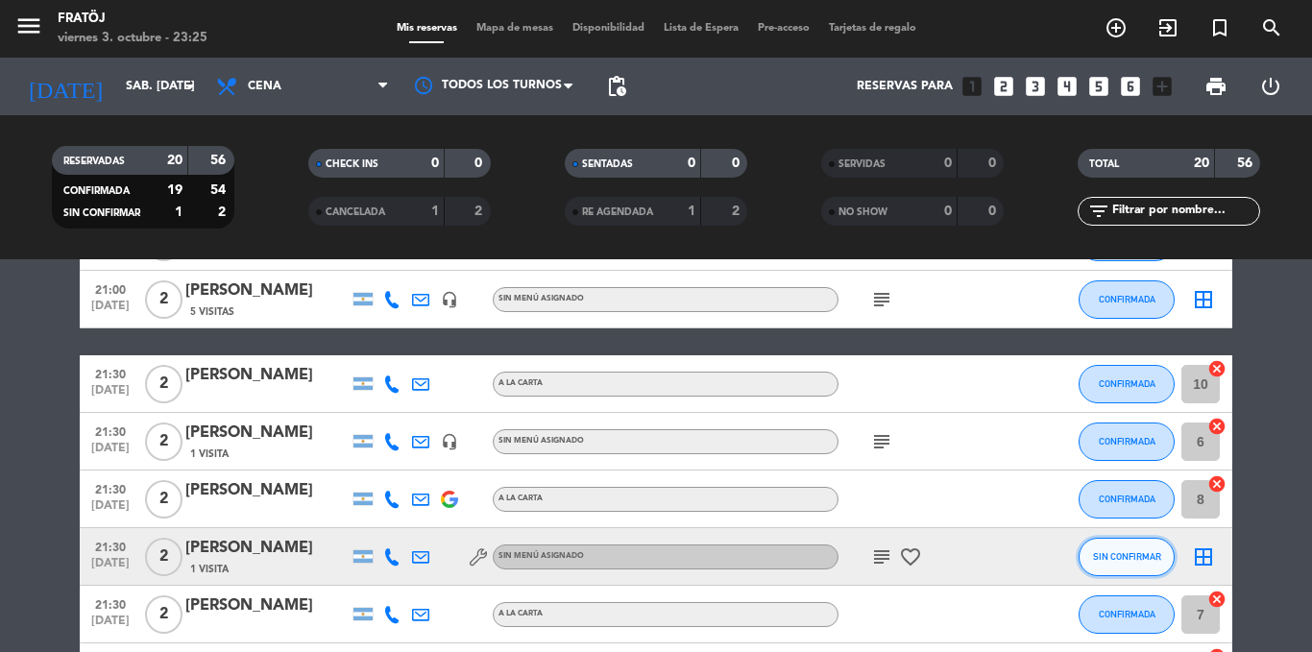
click at [1153, 556] on span "SIN CONFIRMAR" at bounding box center [1127, 556] width 68 height 11
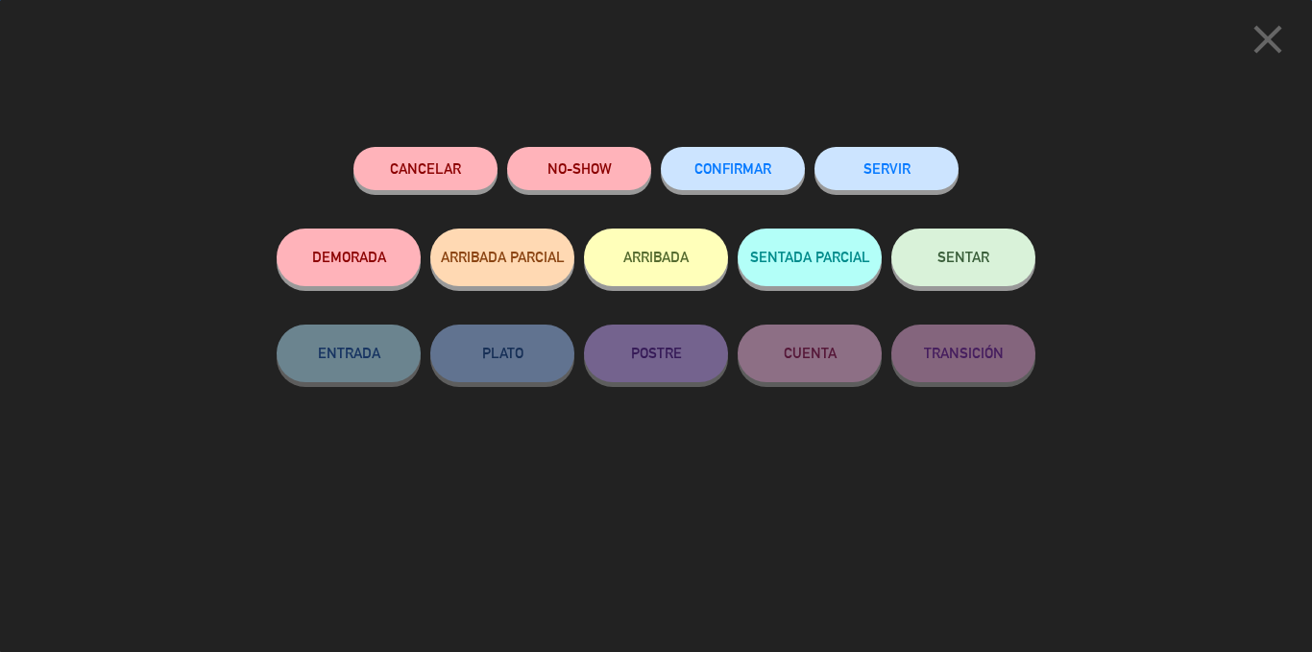
click at [699, 177] on button "CONFIRMAR" at bounding box center [733, 168] width 144 height 43
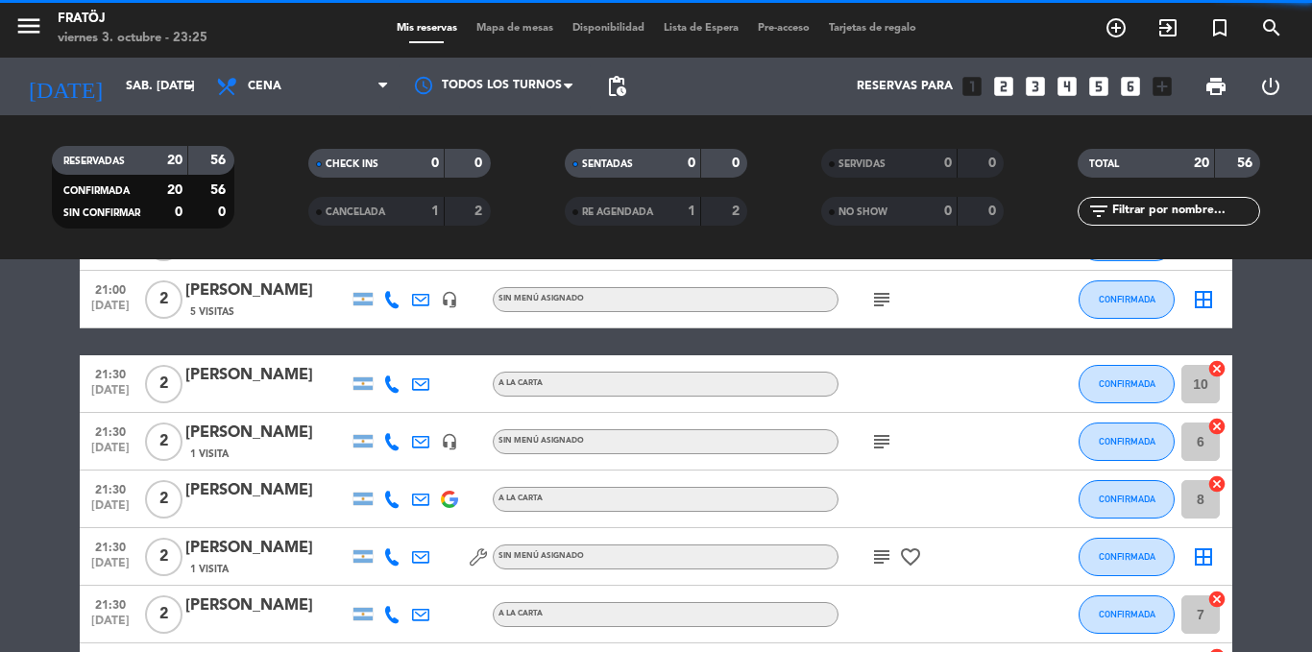
click at [499, 32] on span "Mapa de mesas" at bounding box center [515, 28] width 96 height 11
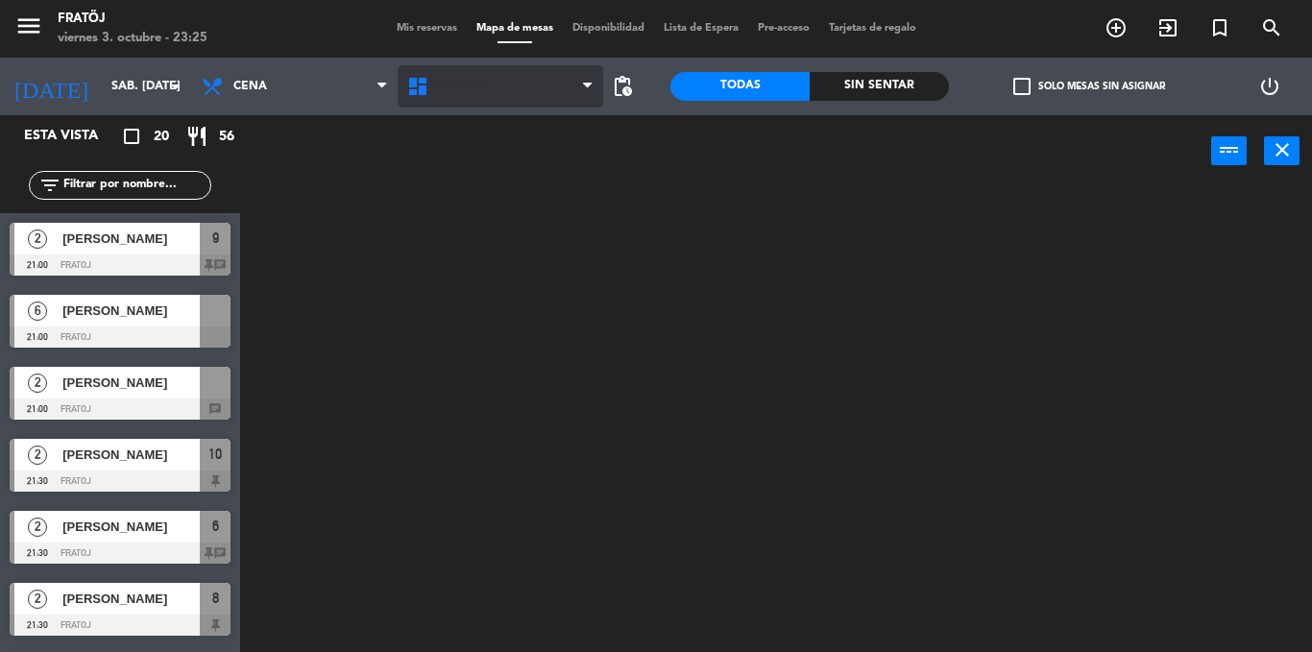
click at [509, 93] on span "1ER PISO" at bounding box center [501, 86] width 206 height 42
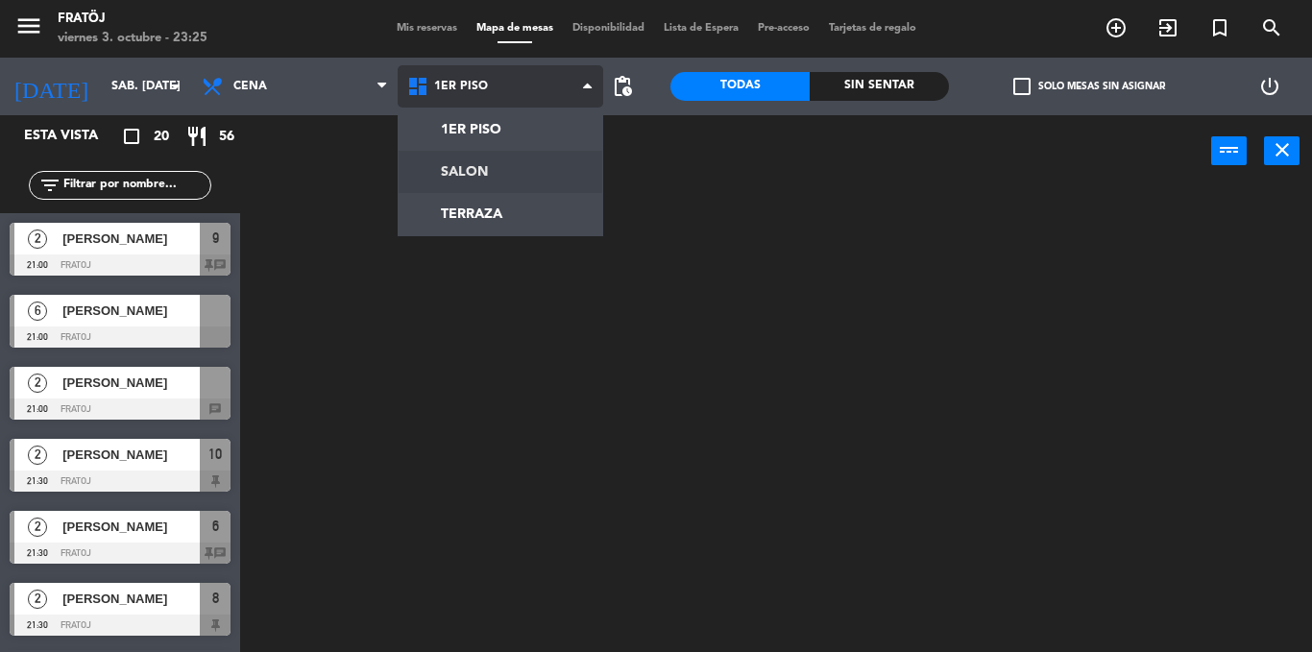
click at [513, 166] on ng-component "menu Fratöj viernes 3. octubre - 23:25 Mis reservas Mapa de mesas Disponibilida…" at bounding box center [656, 326] width 1312 height 652
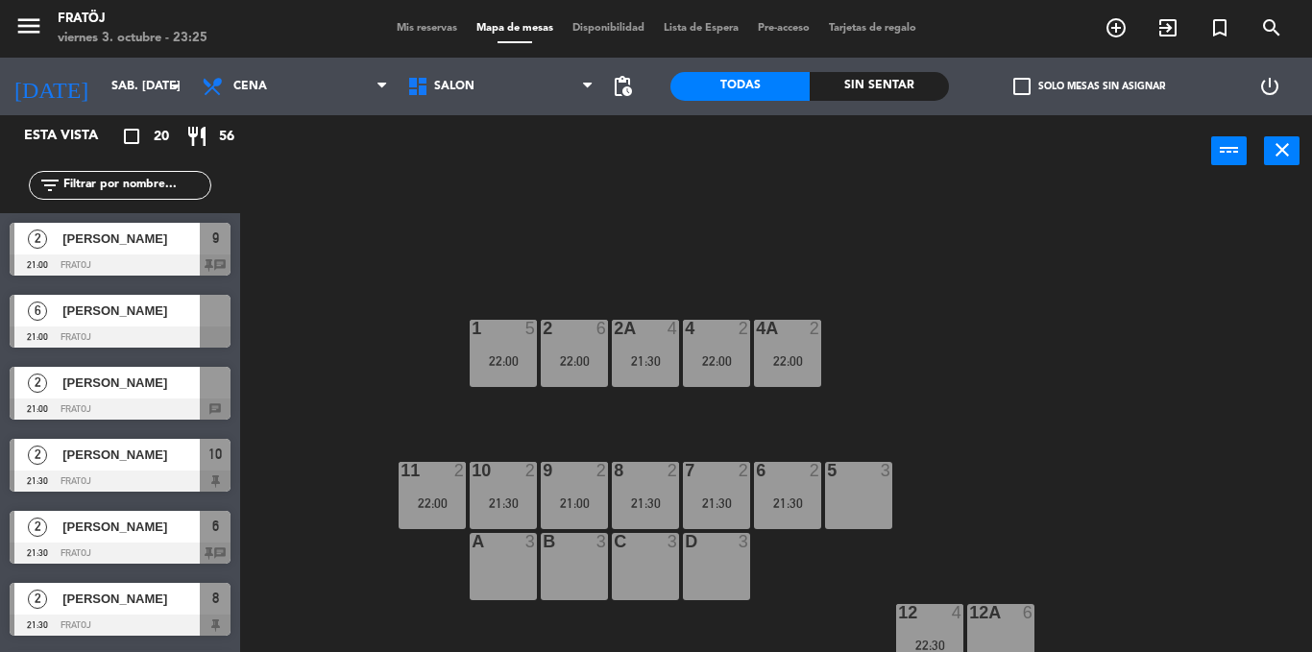
scroll to position [62, 0]
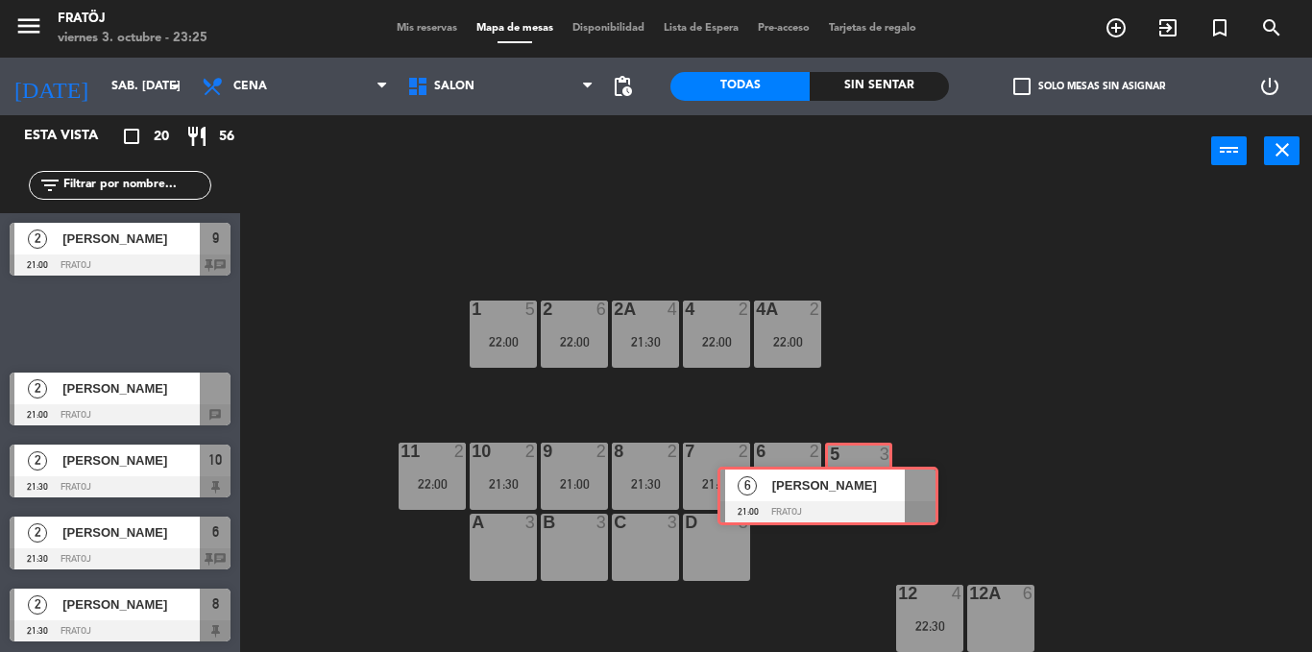
drag, startPoint x: 169, startPoint y: 324, endPoint x: 877, endPoint y: 496, distance: 728.6
click at [877, 496] on div "Esta vista crop_square 20 restaurant 56 filter_list 2 [PERSON_NAME] 21:00 Frato…" at bounding box center [656, 383] width 1312 height 537
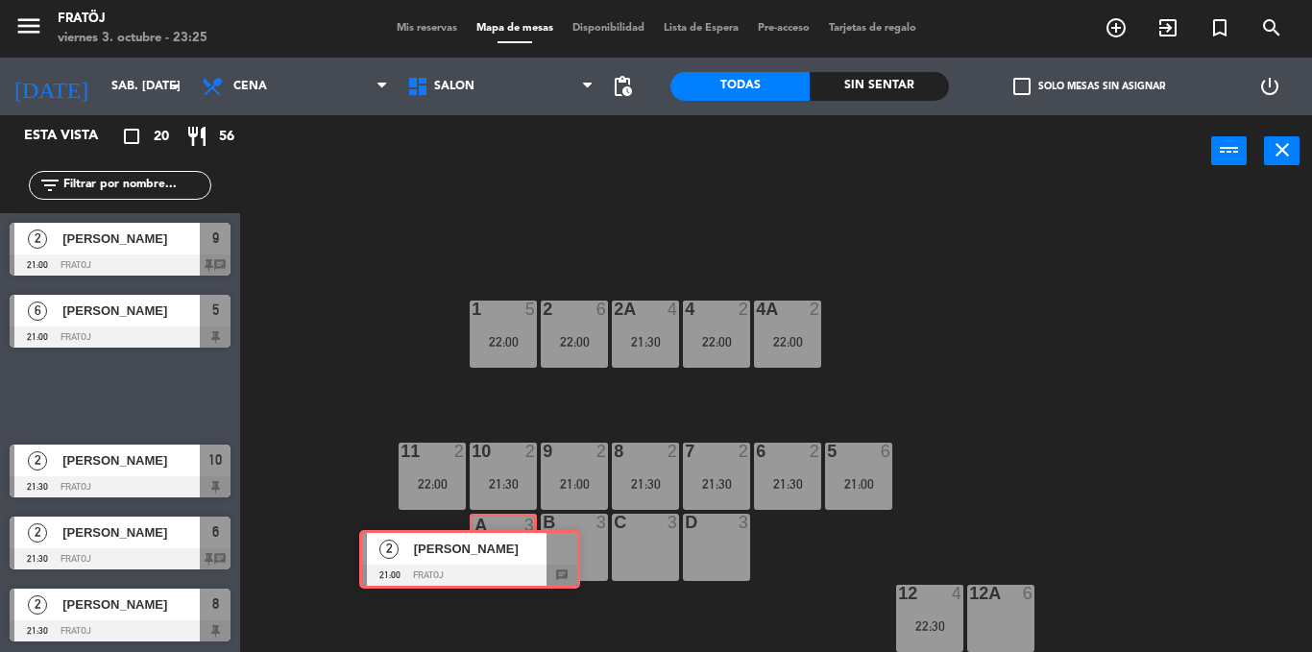
drag, startPoint x: 150, startPoint y: 398, endPoint x: 500, endPoint y: 561, distance: 385.9
click at [500, 561] on div "Esta vista crop_square 20 restaurant 56 filter_list 2 [PERSON_NAME] 21:00 Frato…" at bounding box center [656, 383] width 1312 height 537
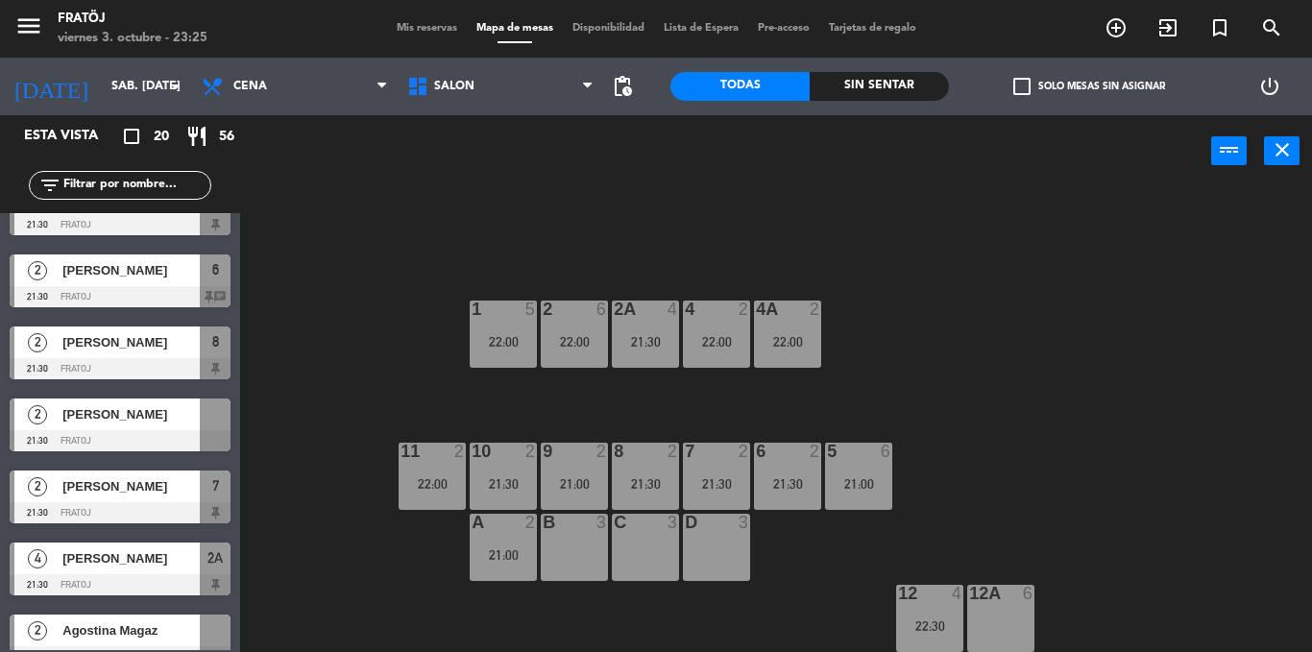
scroll to position [288, 0]
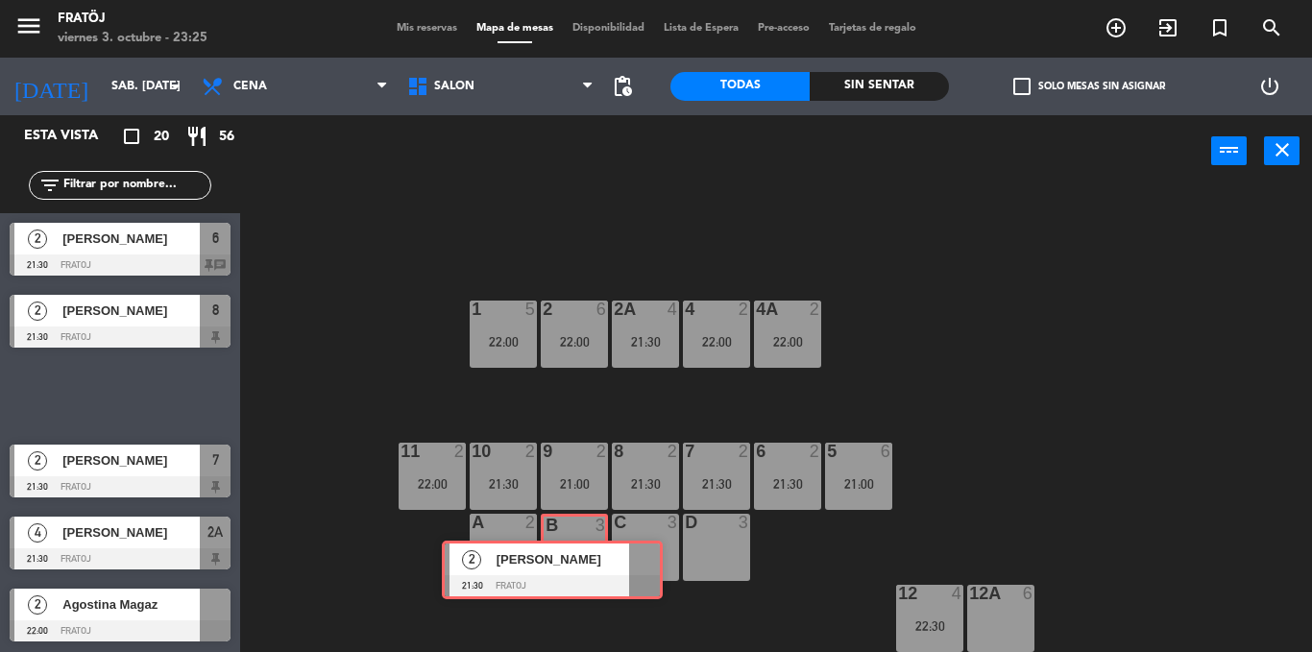
drag, startPoint x: 156, startPoint y: 398, endPoint x: 588, endPoint y: 571, distance: 465.6
click at [588, 571] on div "Esta vista crop_square 20 restaurant 56 filter_list 2 [PERSON_NAME] 21:00 Frato…" at bounding box center [656, 383] width 1312 height 537
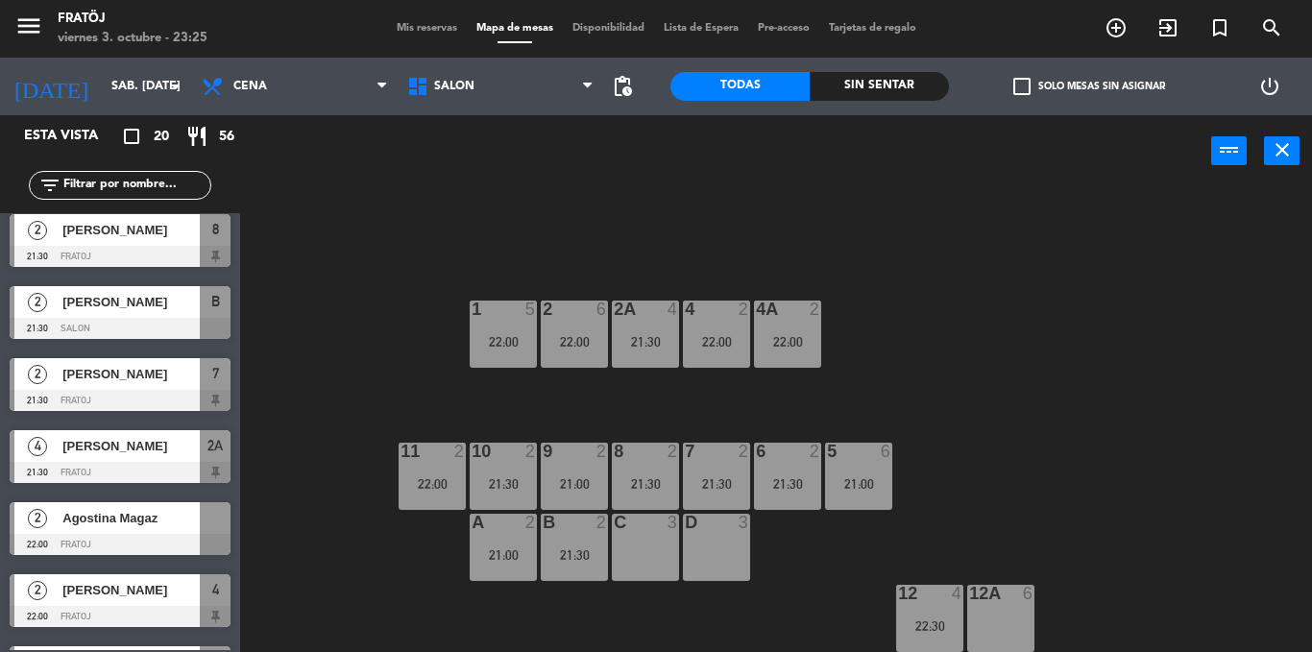
scroll to position [480, 0]
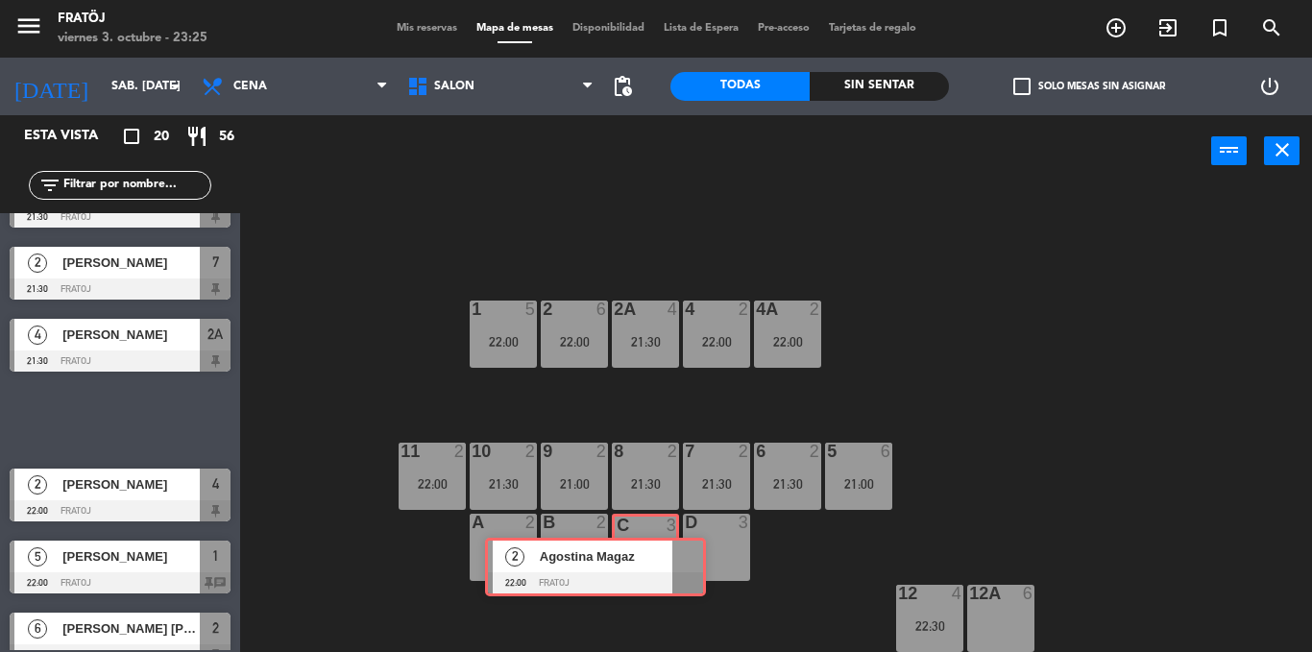
drag, startPoint x: 164, startPoint y: 411, endPoint x: 640, endPoint y: 558, distance: 497.7
click at [640, 558] on div "Esta vista crop_square 20 restaurant 56 filter_list 2 [PERSON_NAME] 21:00 Frato…" at bounding box center [656, 383] width 1312 height 537
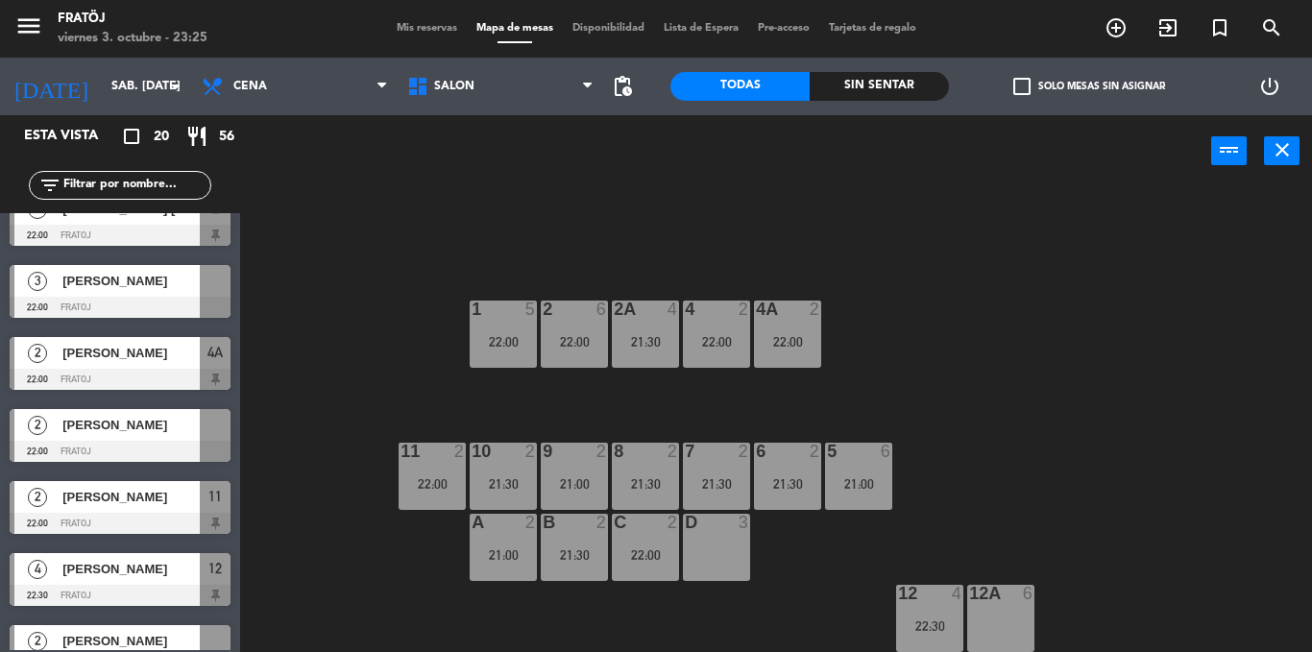
scroll to position [865, 0]
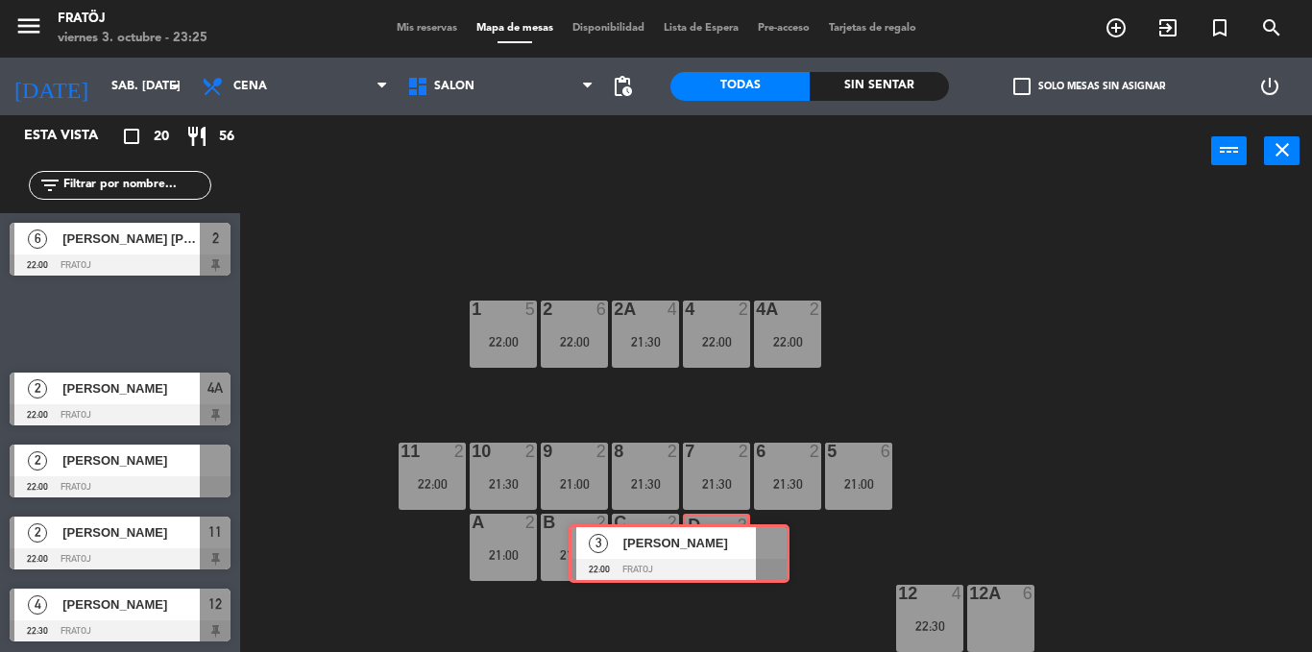
drag, startPoint x: 156, startPoint y: 324, endPoint x: 715, endPoint y: 553, distance: 604.4
click at [715, 553] on div "Esta vista crop_square 20 restaurant 56 filter_list 2 [PERSON_NAME] 21:00 Frato…" at bounding box center [656, 383] width 1312 height 537
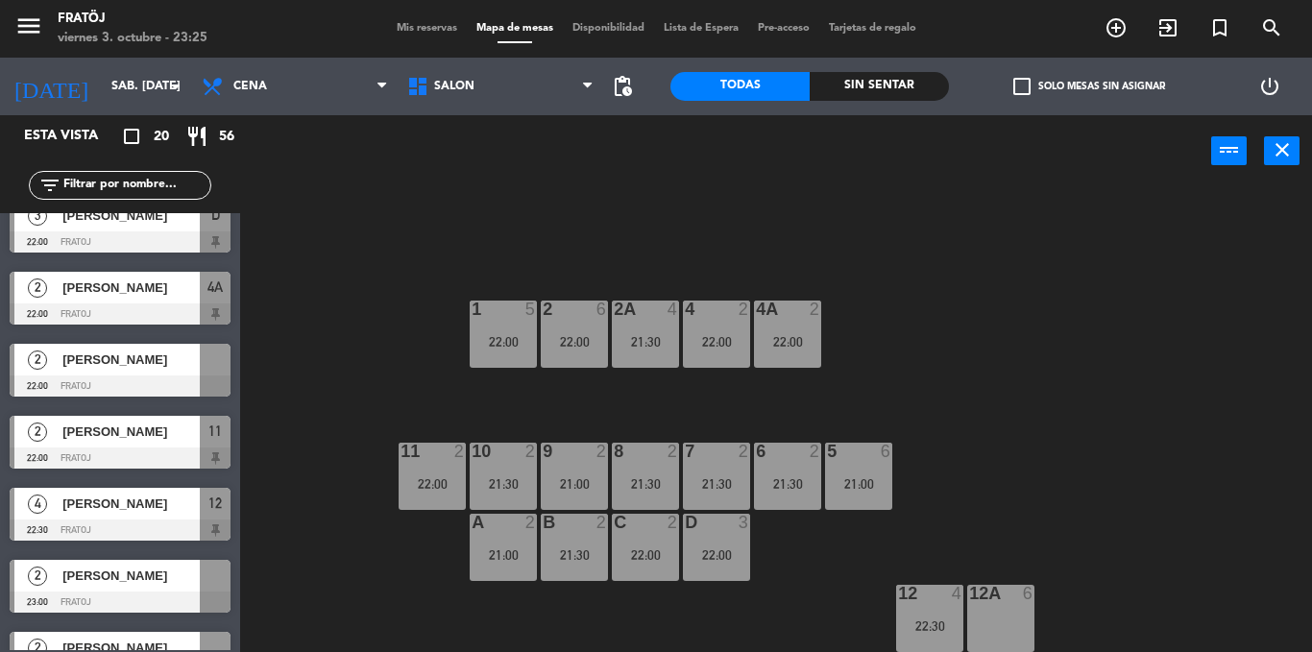
scroll to position [961, 0]
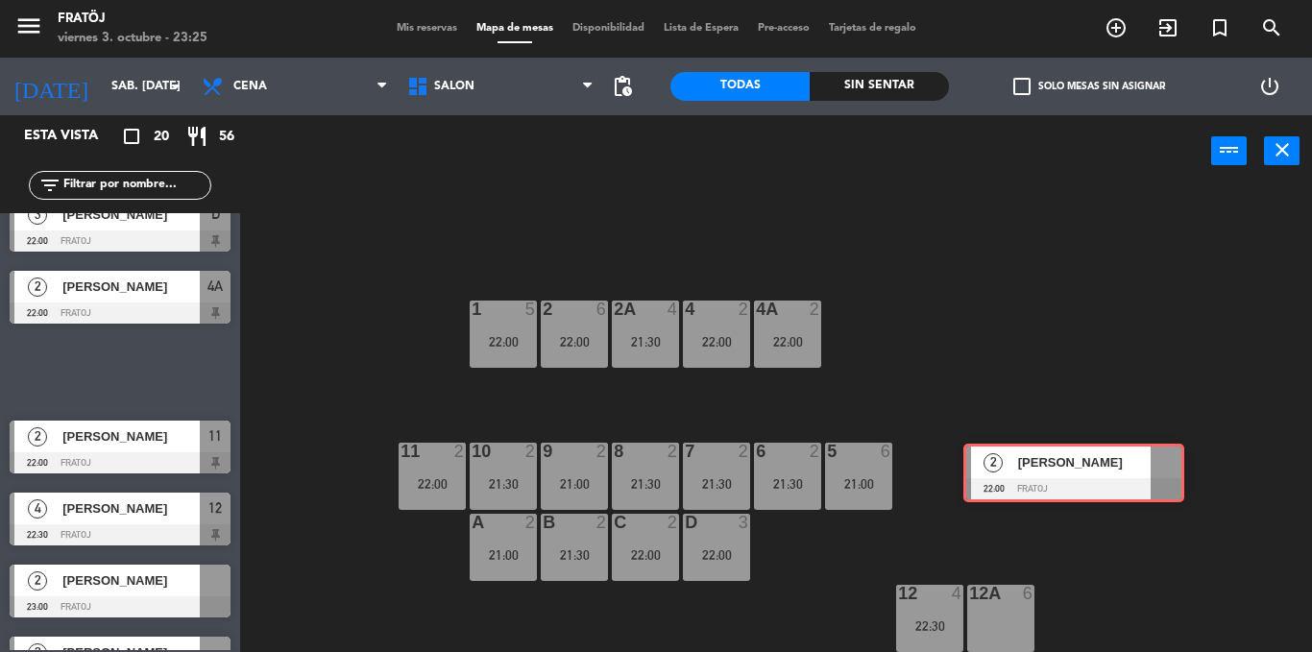
drag, startPoint x: 172, startPoint y: 360, endPoint x: 1091, endPoint y: 460, distance: 924.7
click at [1091, 460] on div "Esta vista crop_square 20 restaurant 56 filter_list 2 [PERSON_NAME] 21:00 Frato…" at bounding box center [656, 383] width 1312 height 537
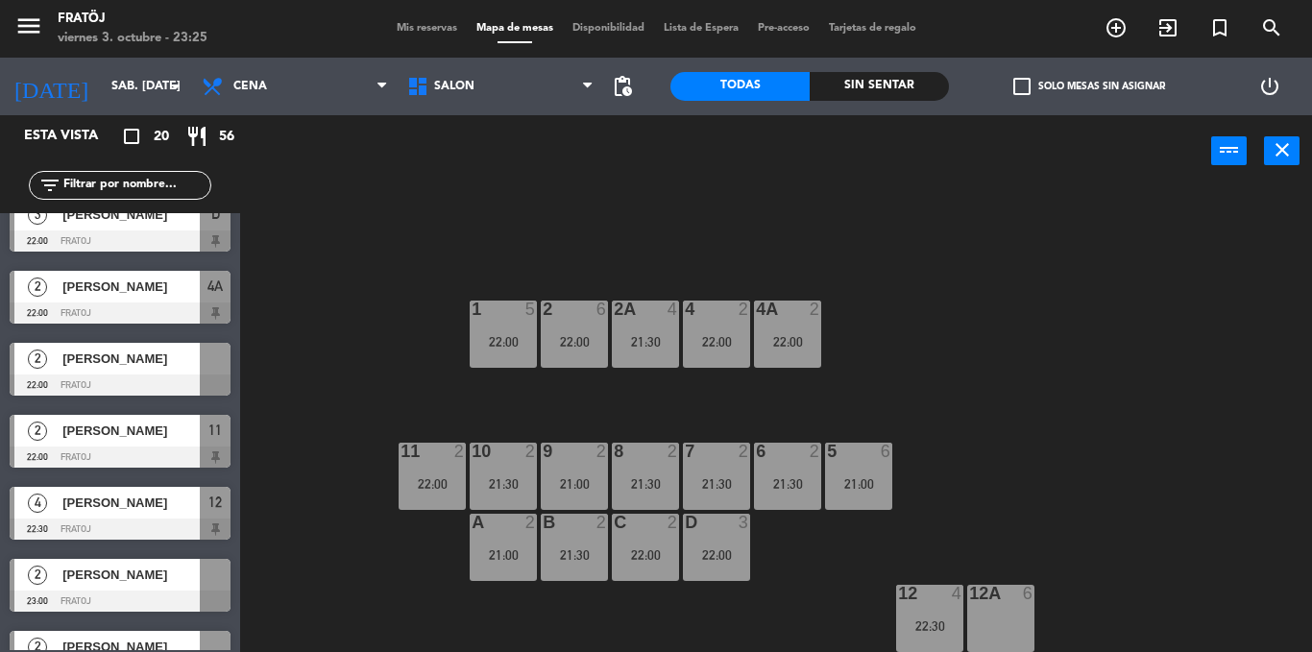
click at [1070, 407] on div "1 5 22:00 2 6 22:00 4A 2 22:00 2A 4 21:30 4 2 22:00 10 2 21:30 9 2 21:00 7 2 21…" at bounding box center [783, 419] width 1059 height 465
click at [1071, 404] on div "1 5 22:00 2 6 22:00 4A 2 22:00 2A 4 21:30 4 2 22:00 10 2 21:30 9 2 21:00 7 2 21…" at bounding box center [783, 419] width 1059 height 465
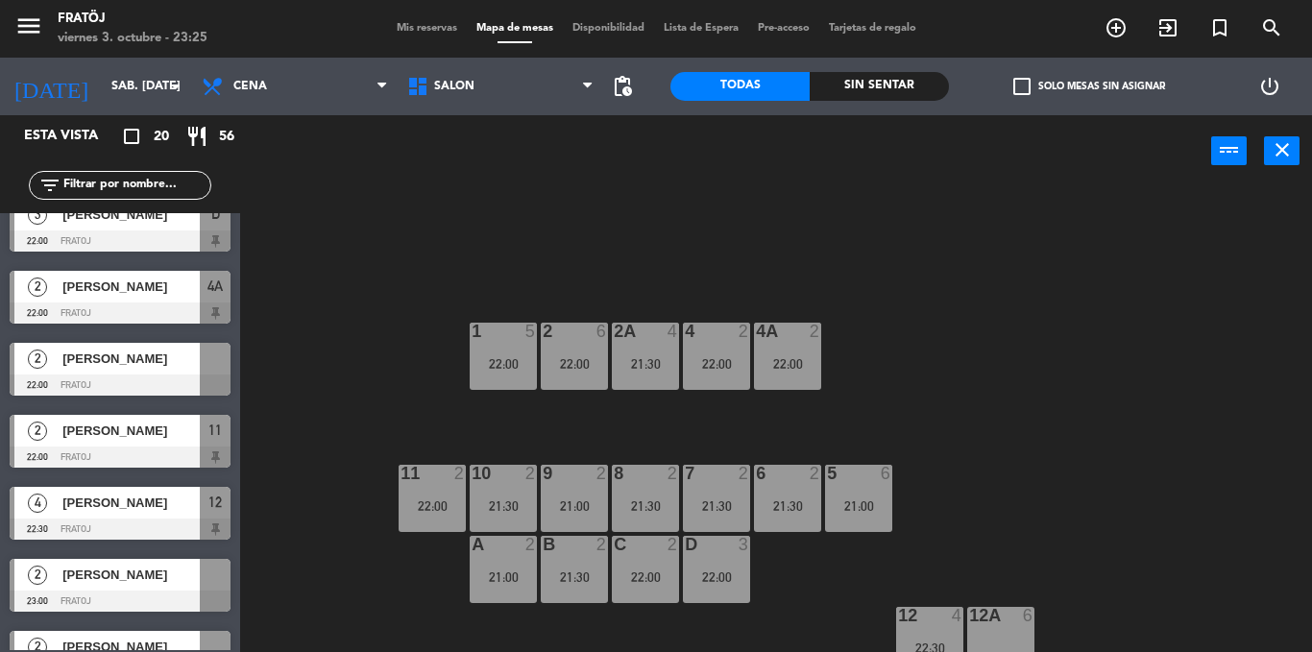
scroll to position [62, 0]
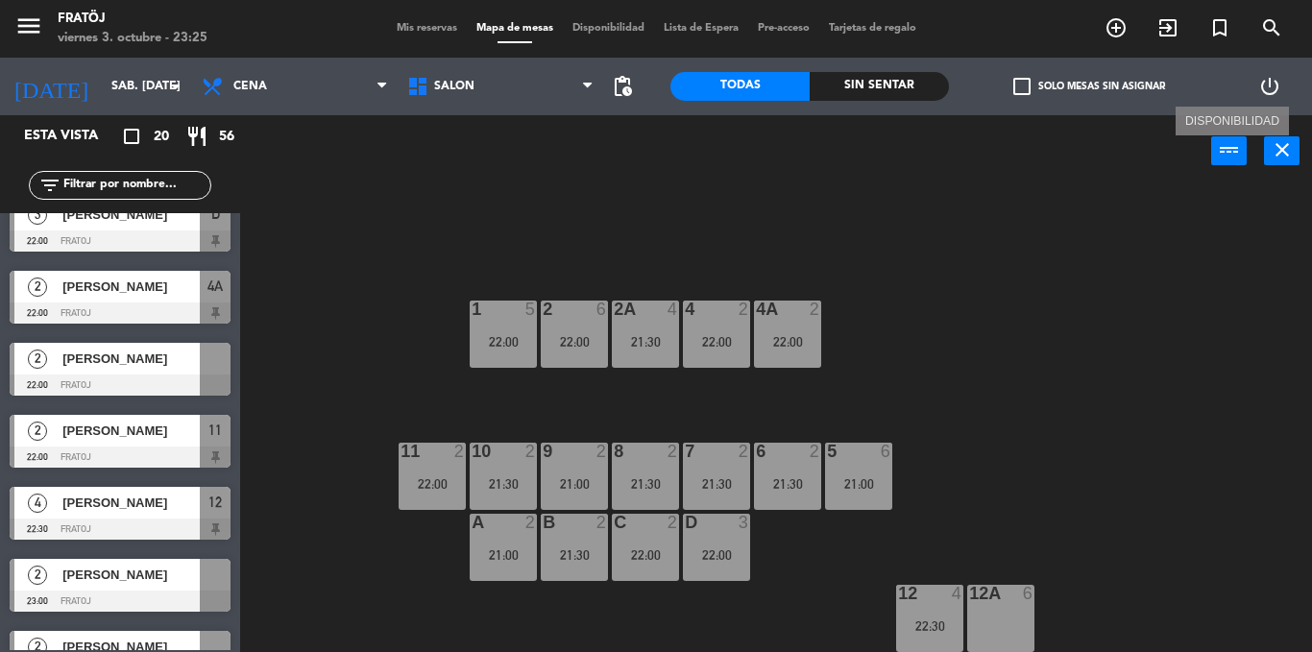
click at [1214, 157] on button "power_input" at bounding box center [1229, 150] width 36 height 29
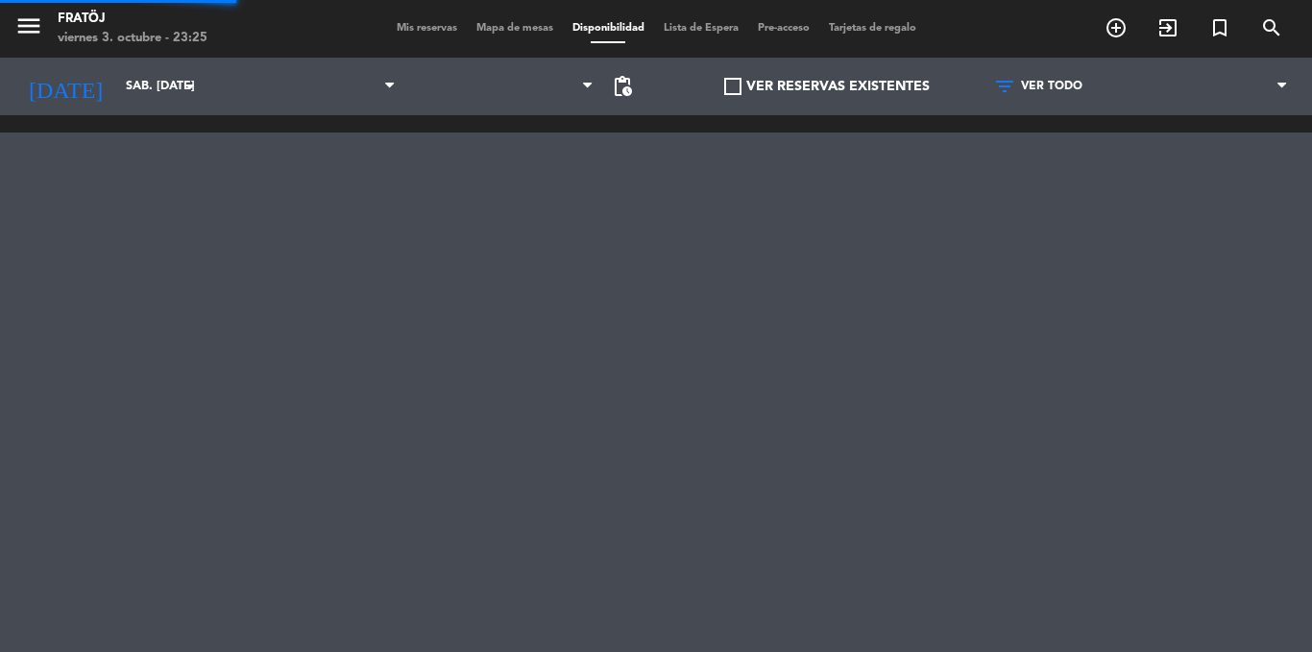
click at [1214, 157] on div at bounding box center [656, 403] width 1312 height 576
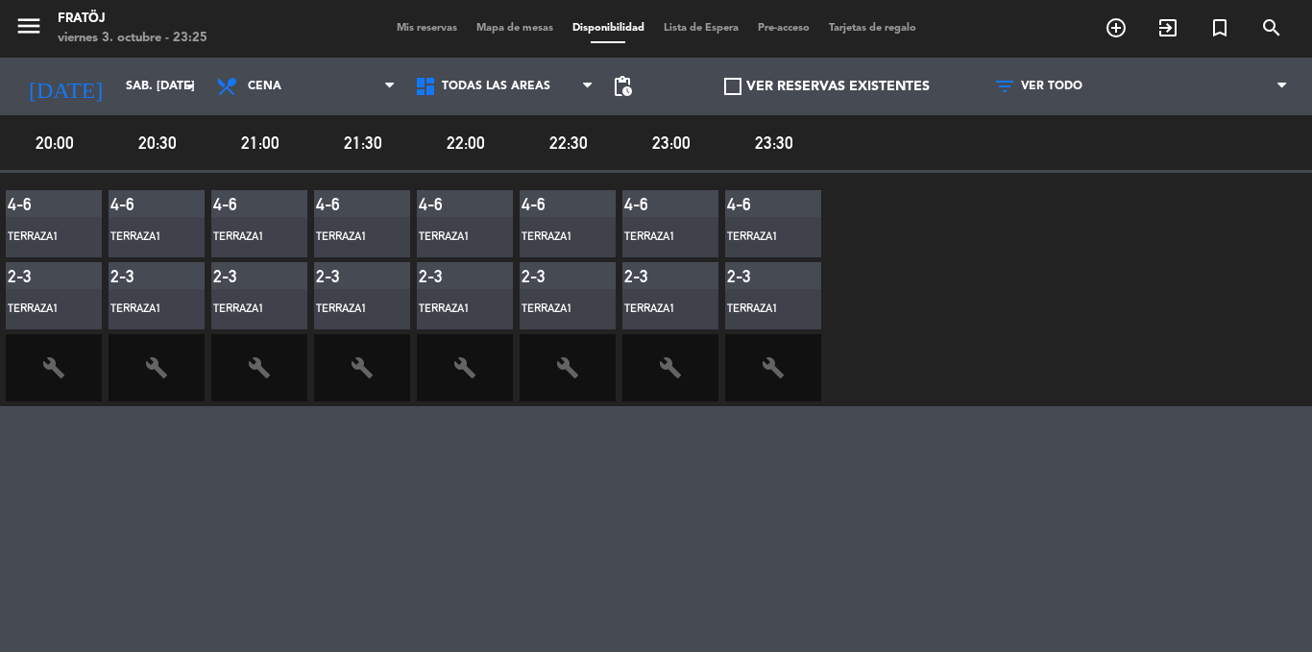
click at [496, 27] on span "Mapa de mesas" at bounding box center [515, 28] width 96 height 11
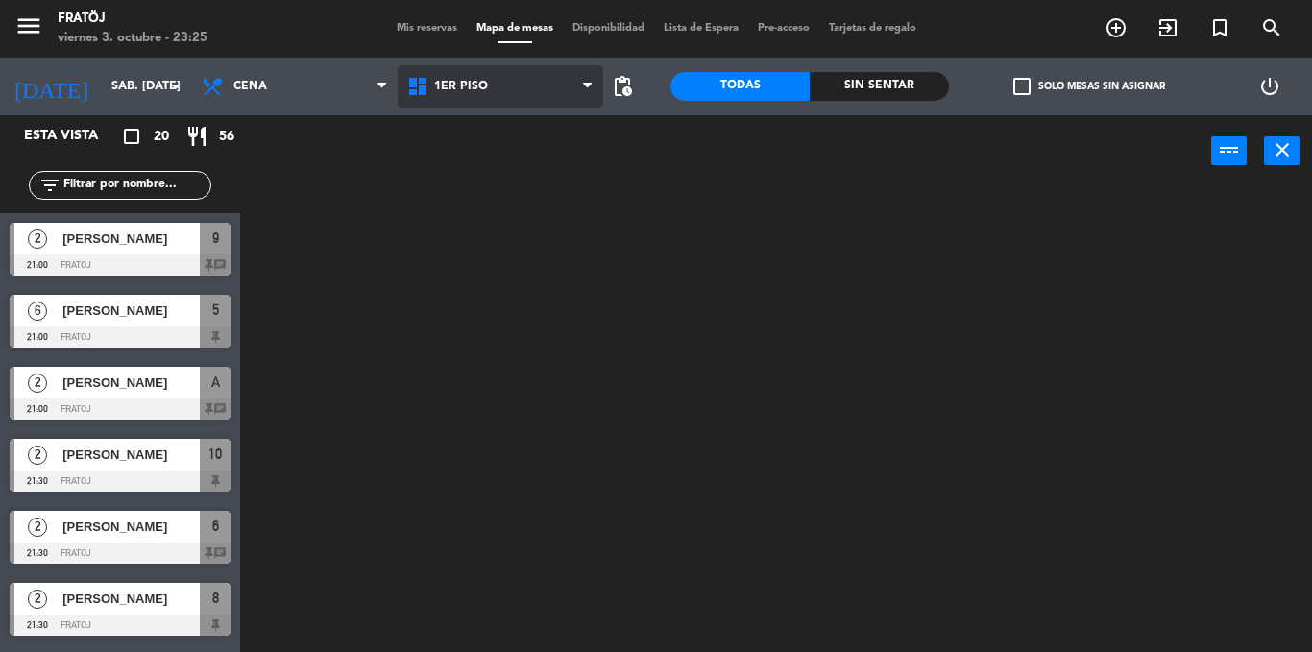
click at [488, 103] on span "1ER PISO" at bounding box center [501, 86] width 206 height 42
click at [533, 165] on ng-component "menu Fratöj viernes 3. octubre - 23:25 Mis reservas Mapa de mesas Disponibilida…" at bounding box center [656, 326] width 1312 height 652
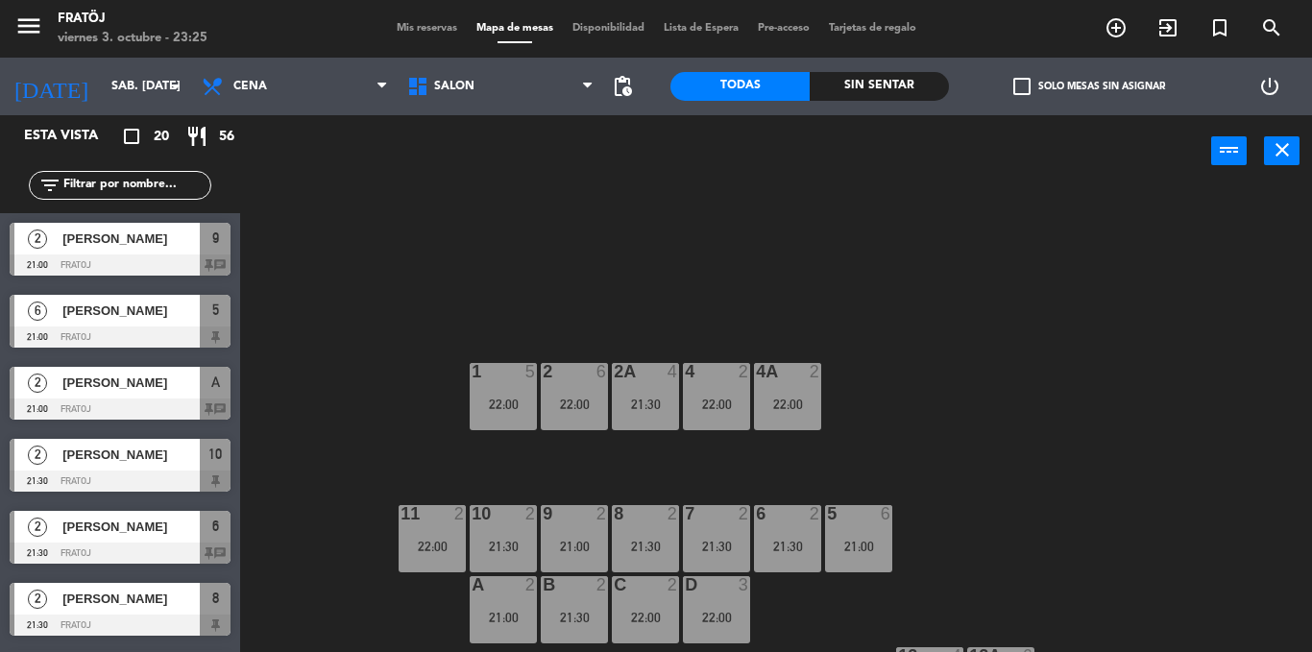
scroll to position [62, 0]
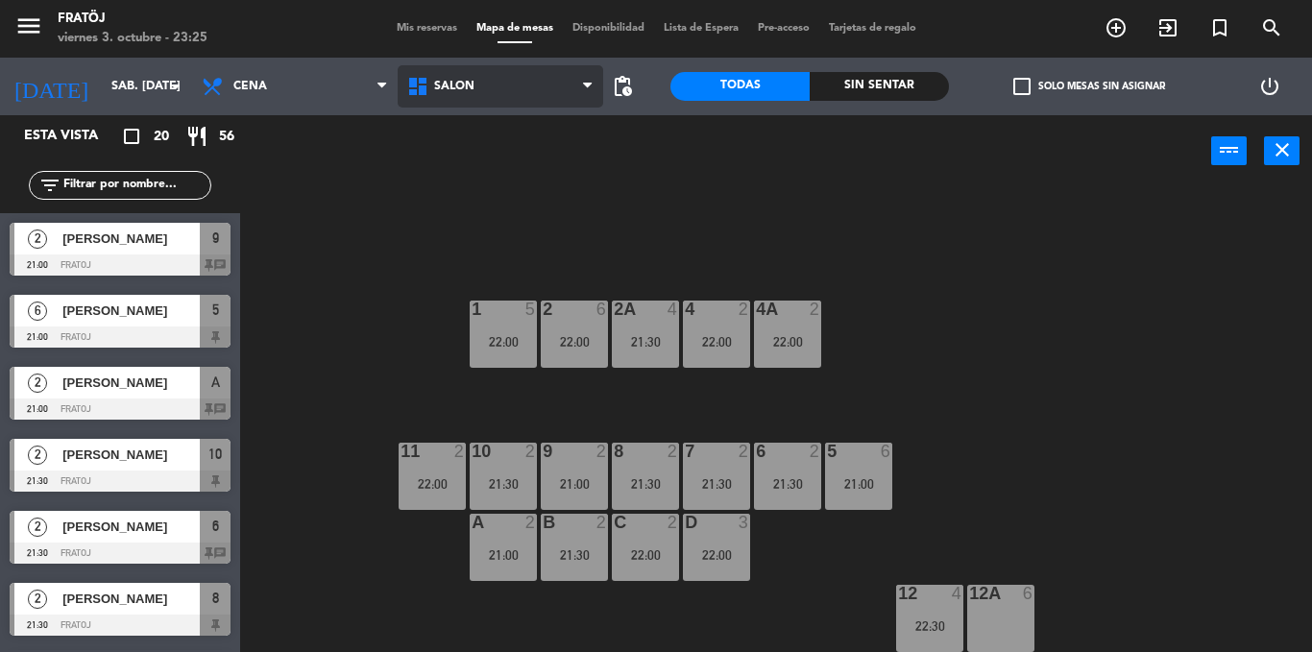
click at [506, 94] on span "SALON" at bounding box center [501, 86] width 206 height 42
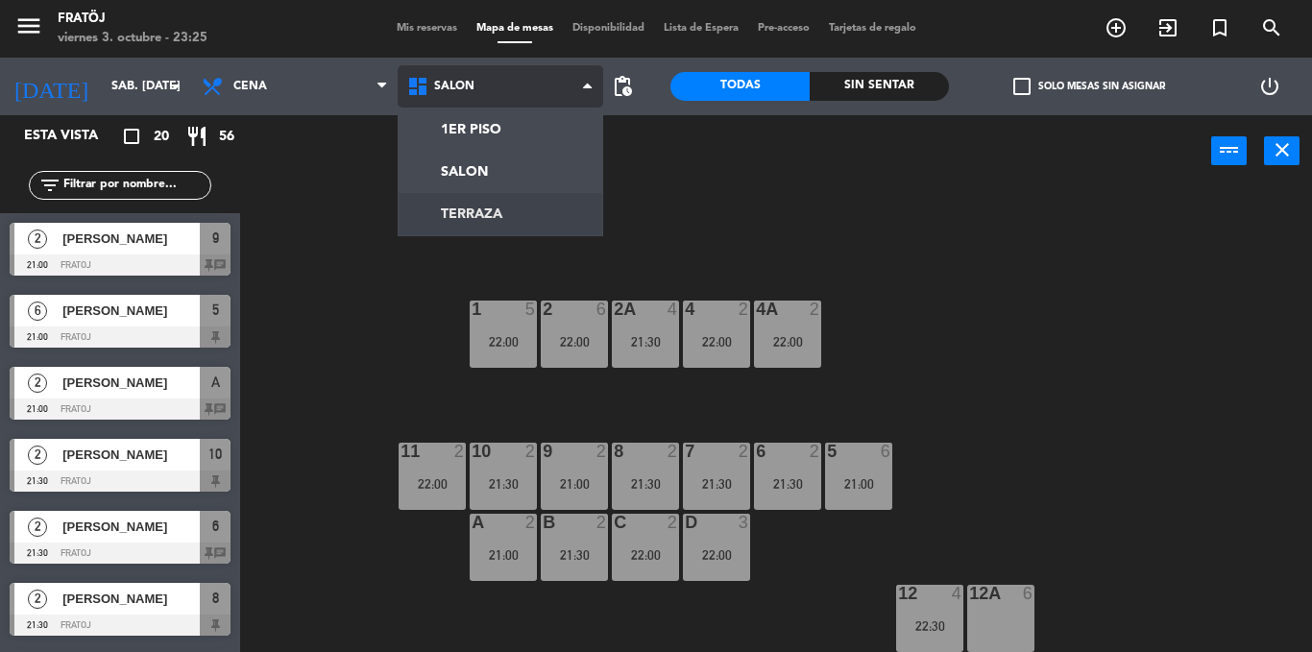
click at [547, 227] on ng-component "menu Fratöj viernes 3. octubre - 23:25 Mis reservas Mapa de mesas Disponibilida…" at bounding box center [656, 326] width 1312 height 652
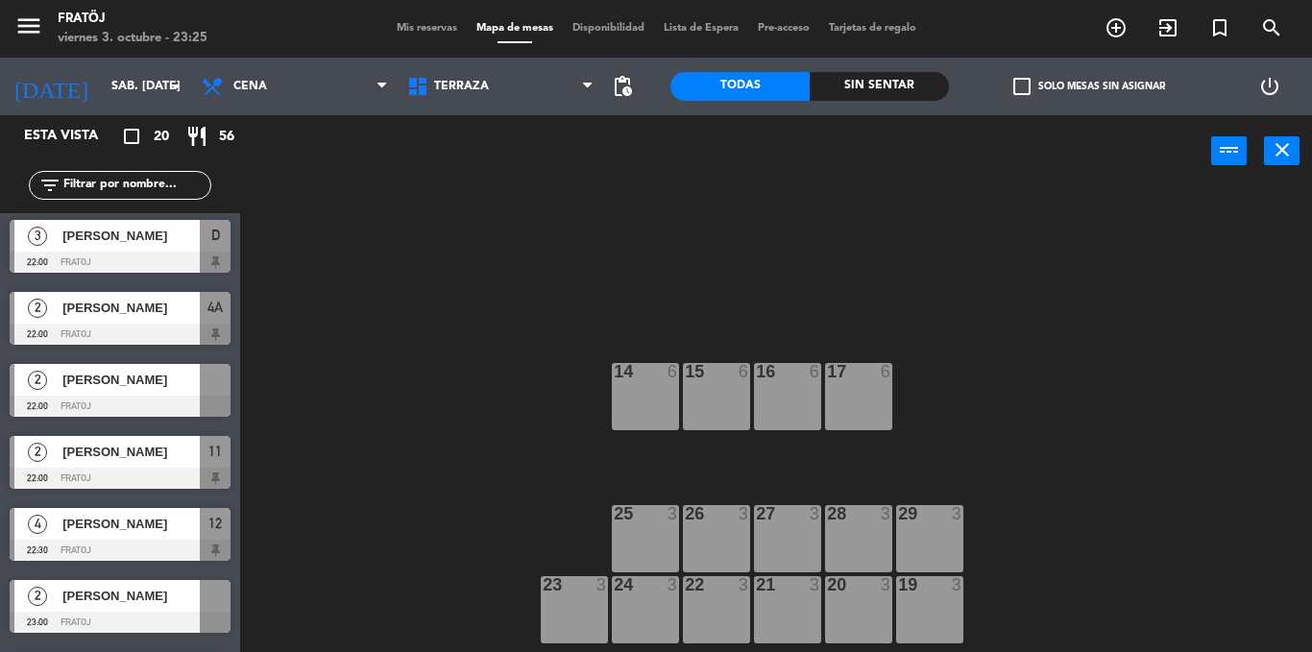
scroll to position [1004, 0]
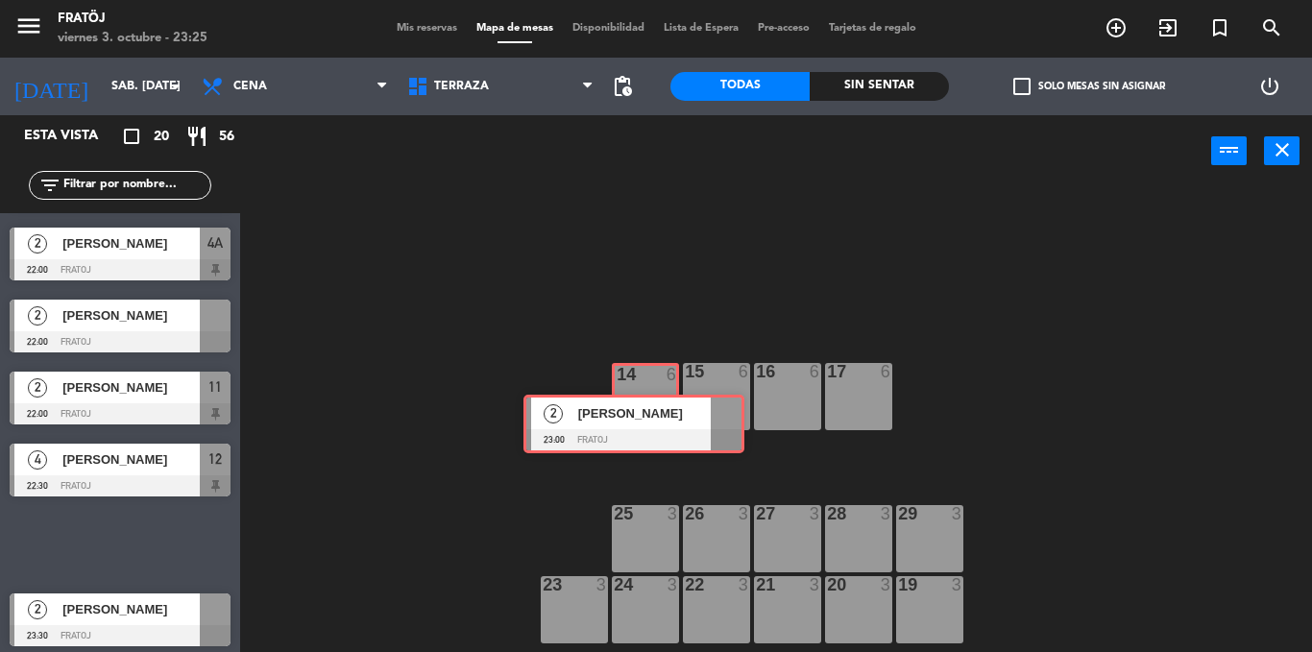
drag, startPoint x: 145, startPoint y: 551, endPoint x: 659, endPoint y: 430, distance: 528.0
click at [659, 430] on div "Esta vista crop_square 20 restaurant 56 filter_list 2 [PERSON_NAME] 21:00 Frato…" at bounding box center [656, 383] width 1312 height 537
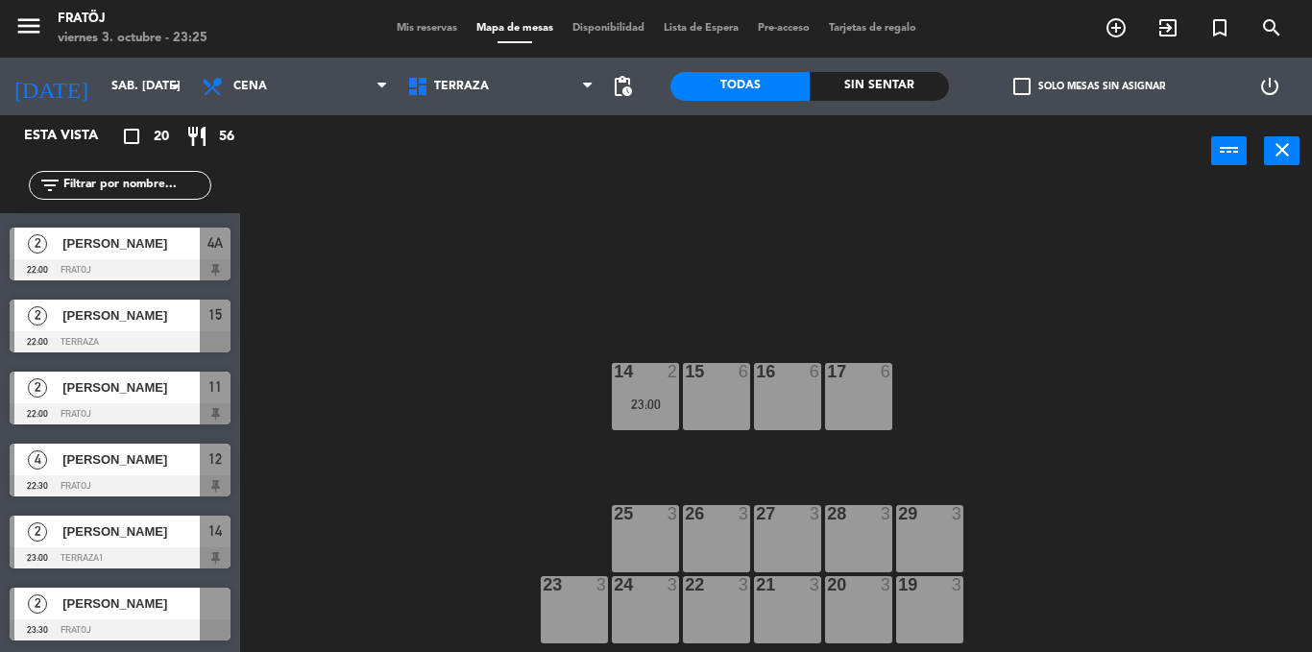
drag, startPoint x: 163, startPoint y: 317, endPoint x: 735, endPoint y: 398, distance: 577.2
drag, startPoint x: 201, startPoint y: 324, endPoint x: 665, endPoint y: 370, distance: 466.3
click at [646, 299] on div "14 2 23:00 15 2 22:00 16 6 17 6 25 3 26 3 27 3 28 3 29 3 19 3 20 3 21 3 22 3 24…" at bounding box center [783, 419] width 1059 height 465
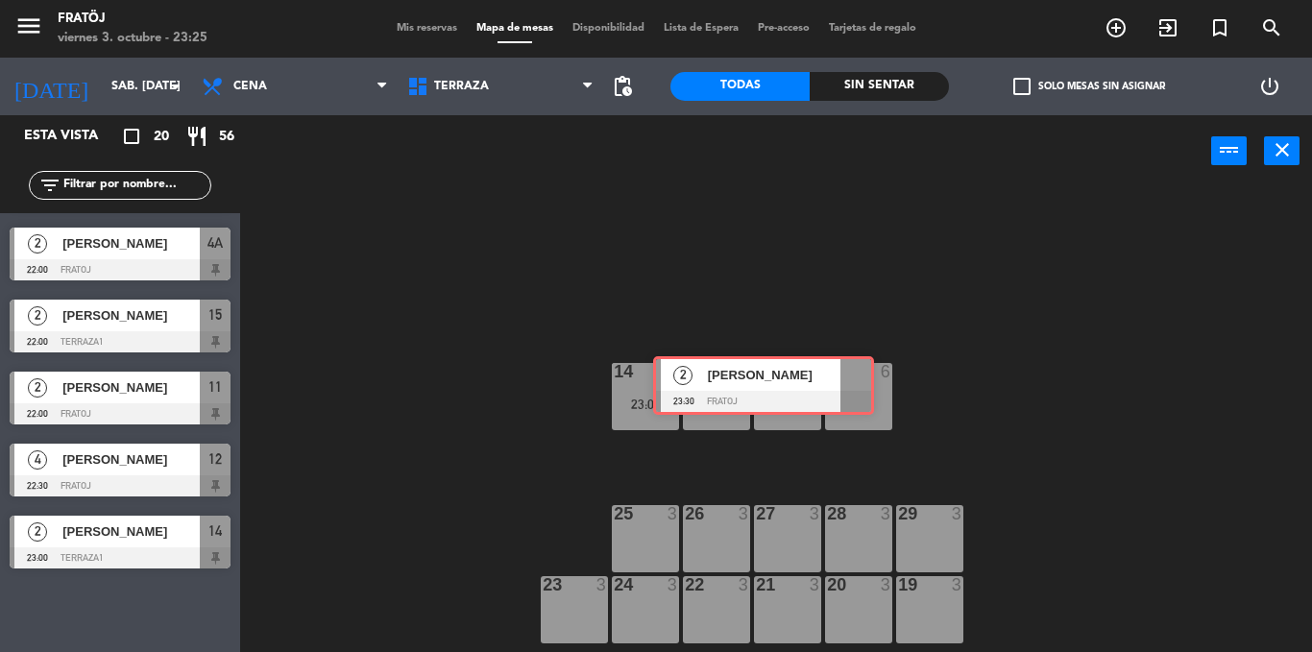
drag, startPoint x: 164, startPoint y: 593, endPoint x: 808, endPoint y: 361, distance: 684.0
click at [808, 361] on div "Esta vista crop_square 20 restaurant 56 filter_list 2 [PERSON_NAME] 21:00 Frato…" at bounding box center [656, 383] width 1312 height 537
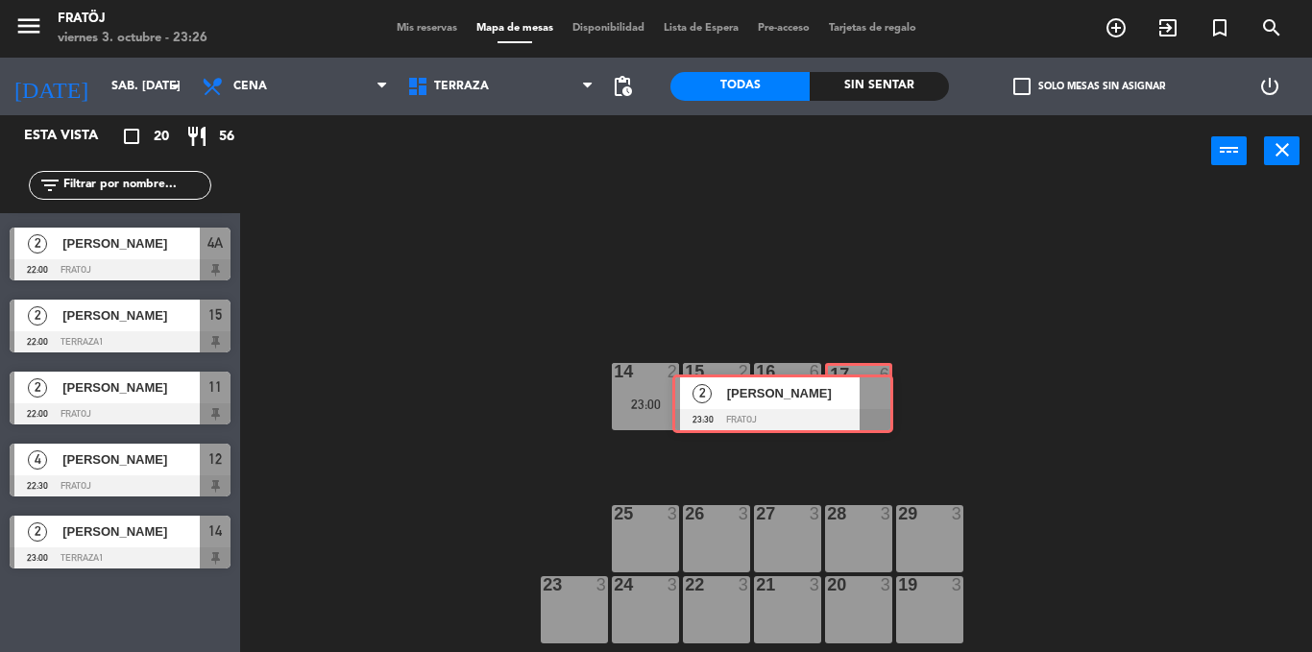
drag, startPoint x: 178, startPoint y: 594, endPoint x: 841, endPoint y: 380, distance: 696.3
click at [841, 380] on div "Esta vista crop_square 20 restaurant 56 filter_list 2 [PERSON_NAME] 21:00 Frato…" at bounding box center [656, 383] width 1312 height 537
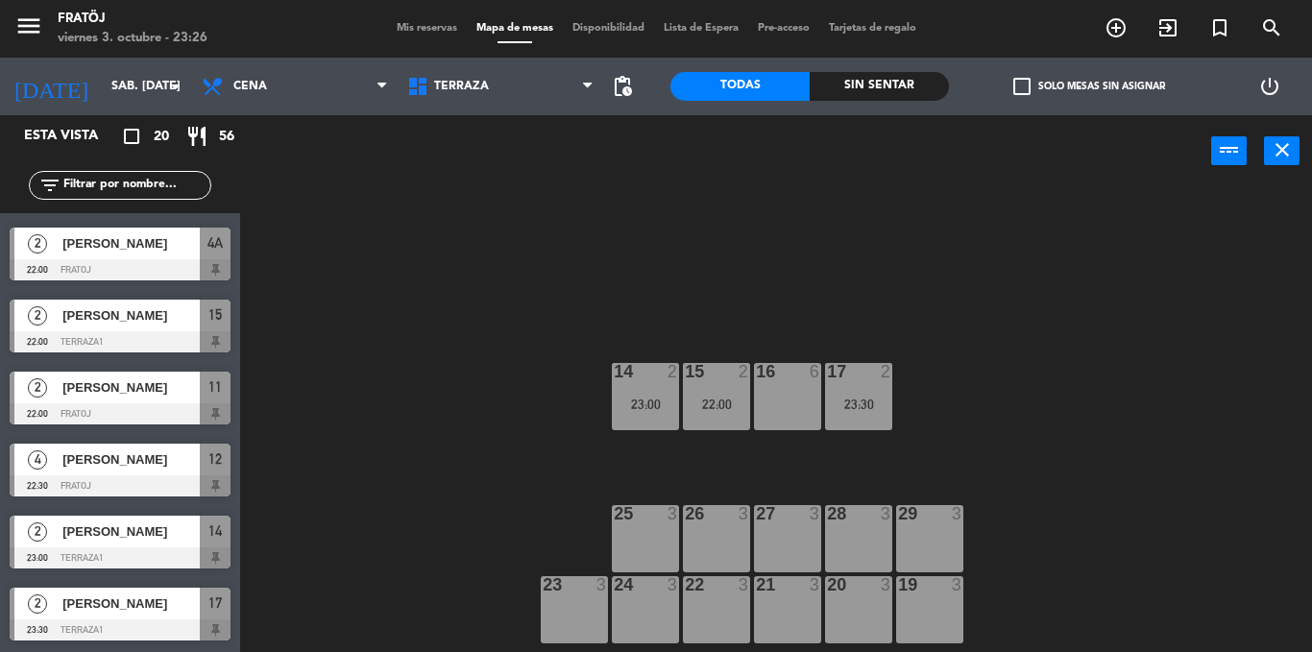
click at [230, 504] on div "4 [PERSON_NAME] 22:30 Fratoj 12" at bounding box center [120, 470] width 240 height 72
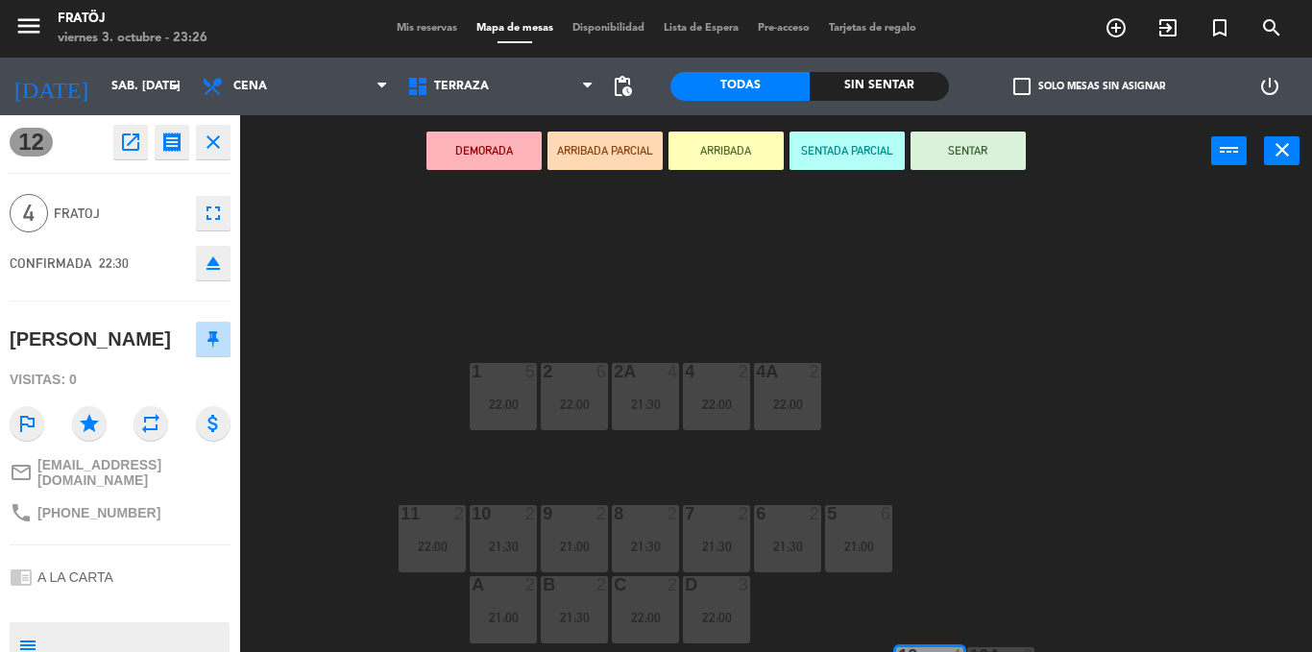
click at [222, 149] on icon "close" at bounding box center [213, 142] width 23 height 23
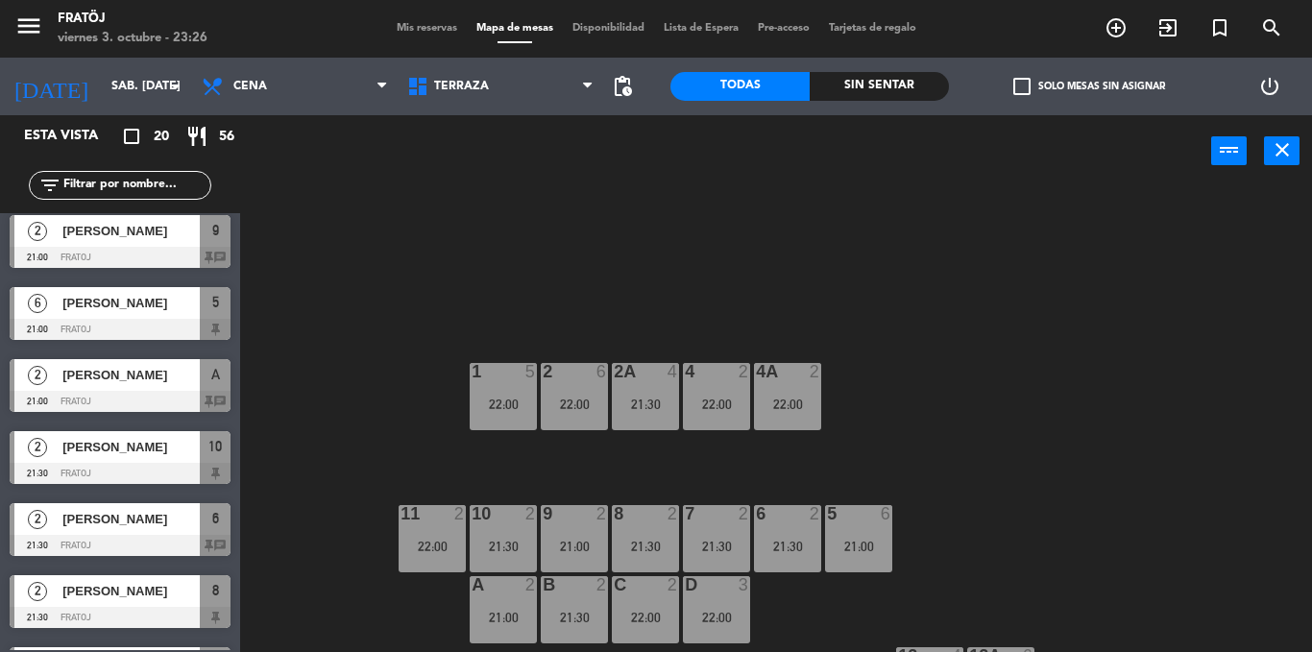
scroll to position [0, 0]
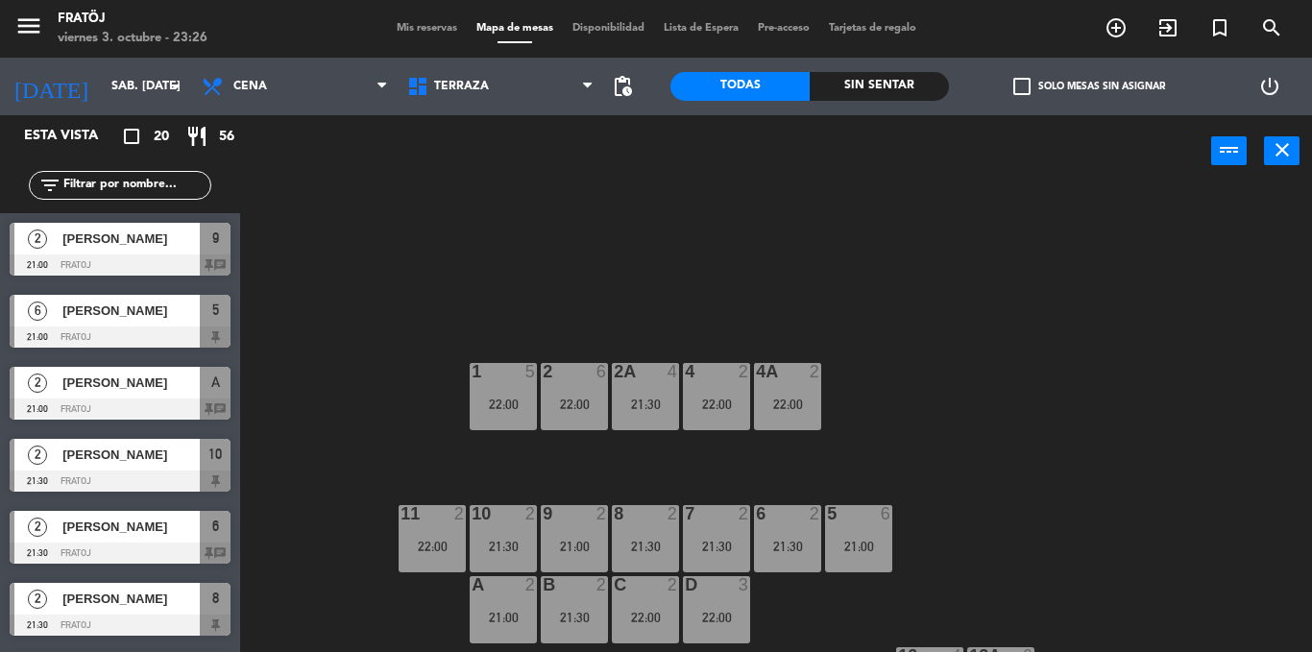
click at [431, 39] on div "menu Fratöj viernes 3. octubre - 23:26 Mis reservas Mapa de mesas Disponibilida…" at bounding box center [656, 29] width 1312 height 58
click at [427, 27] on span "Mis reservas" at bounding box center [427, 28] width 80 height 11
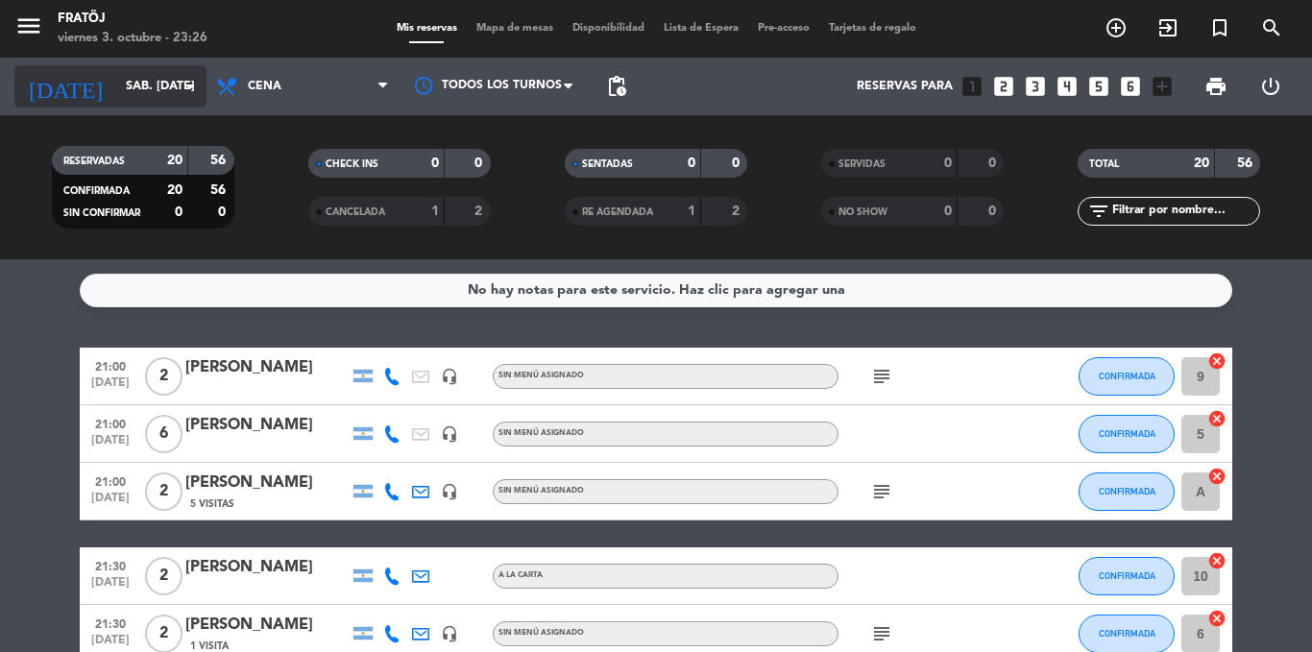
click at [116, 83] on input "sáb. [DATE]" at bounding box center [197, 86] width 162 height 33
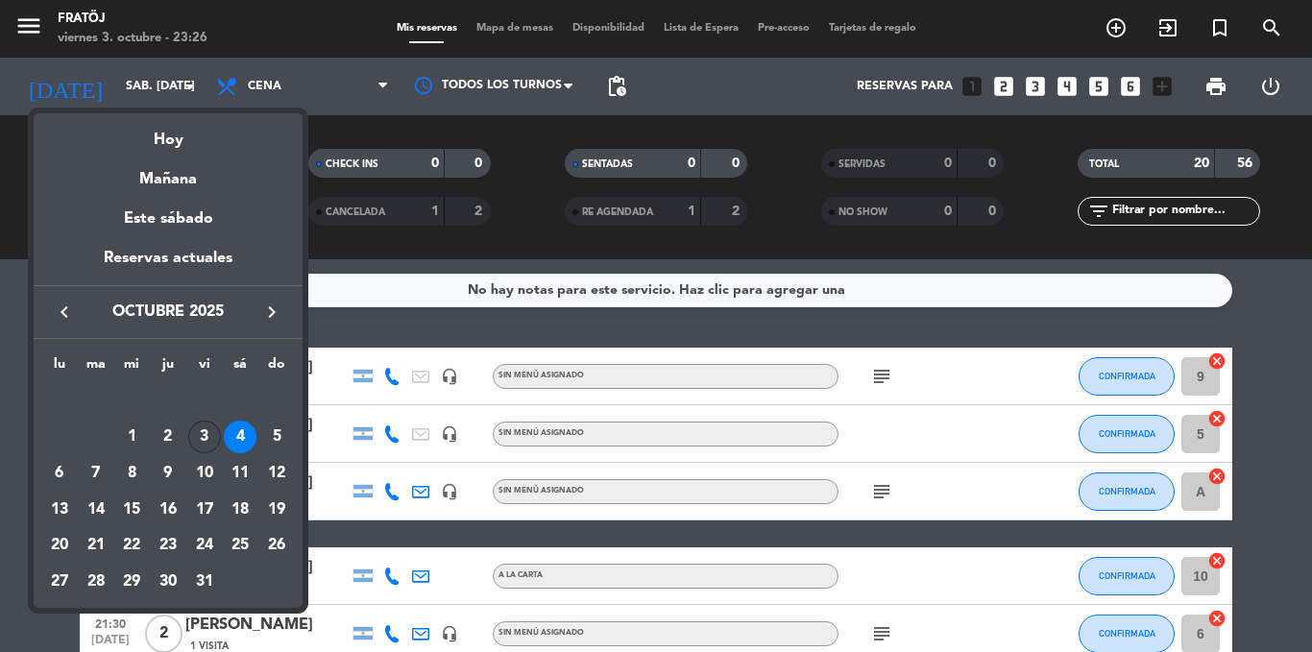
click at [195, 434] on div "3" at bounding box center [204, 437] width 33 height 33
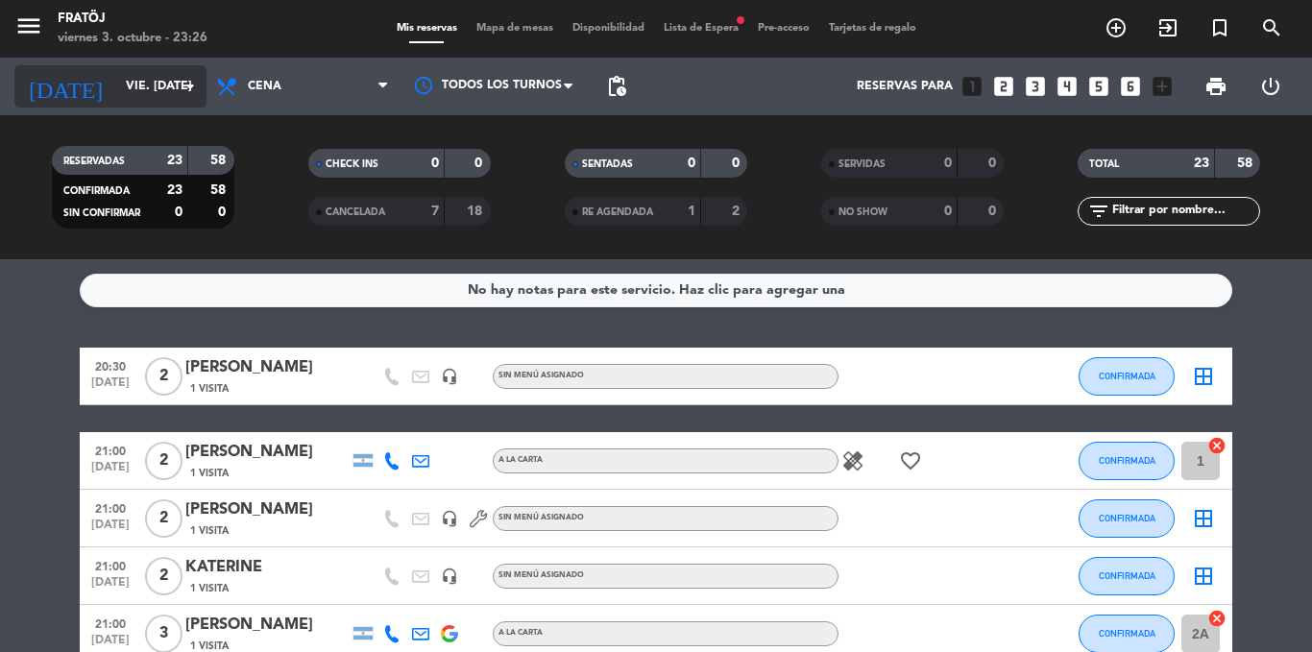
click at [144, 86] on input "vie. [DATE]" at bounding box center [197, 86] width 162 height 33
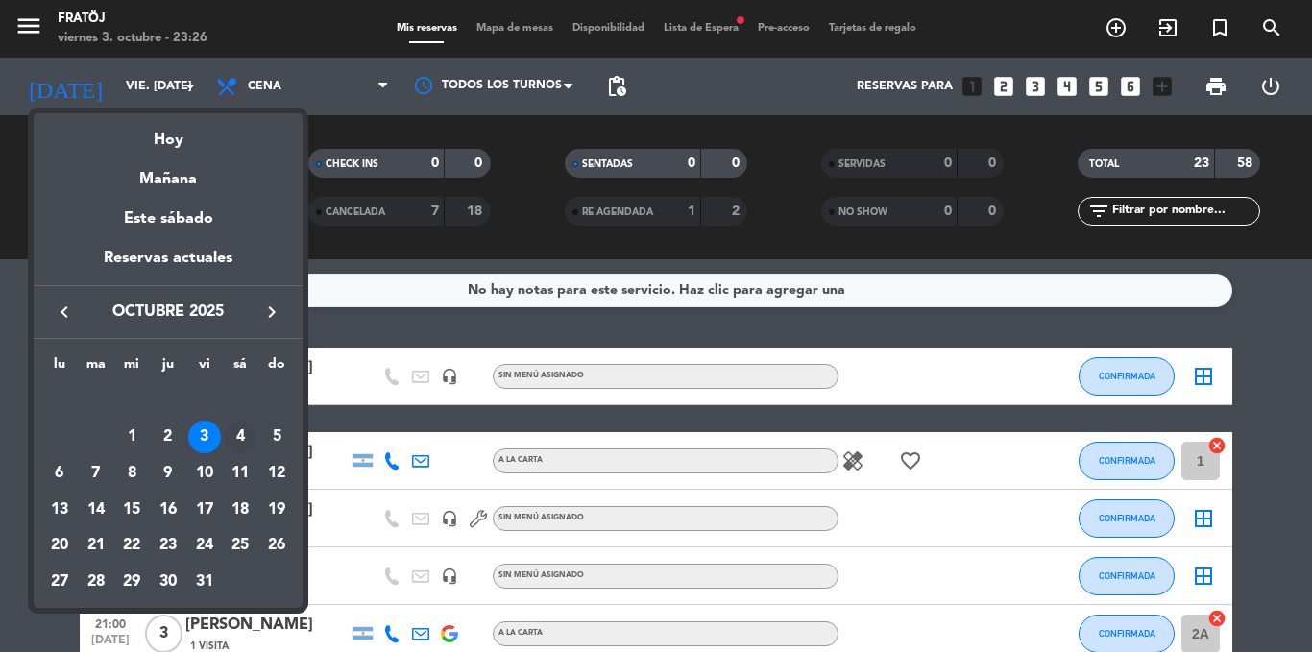
click at [235, 433] on div "4" at bounding box center [240, 437] width 33 height 33
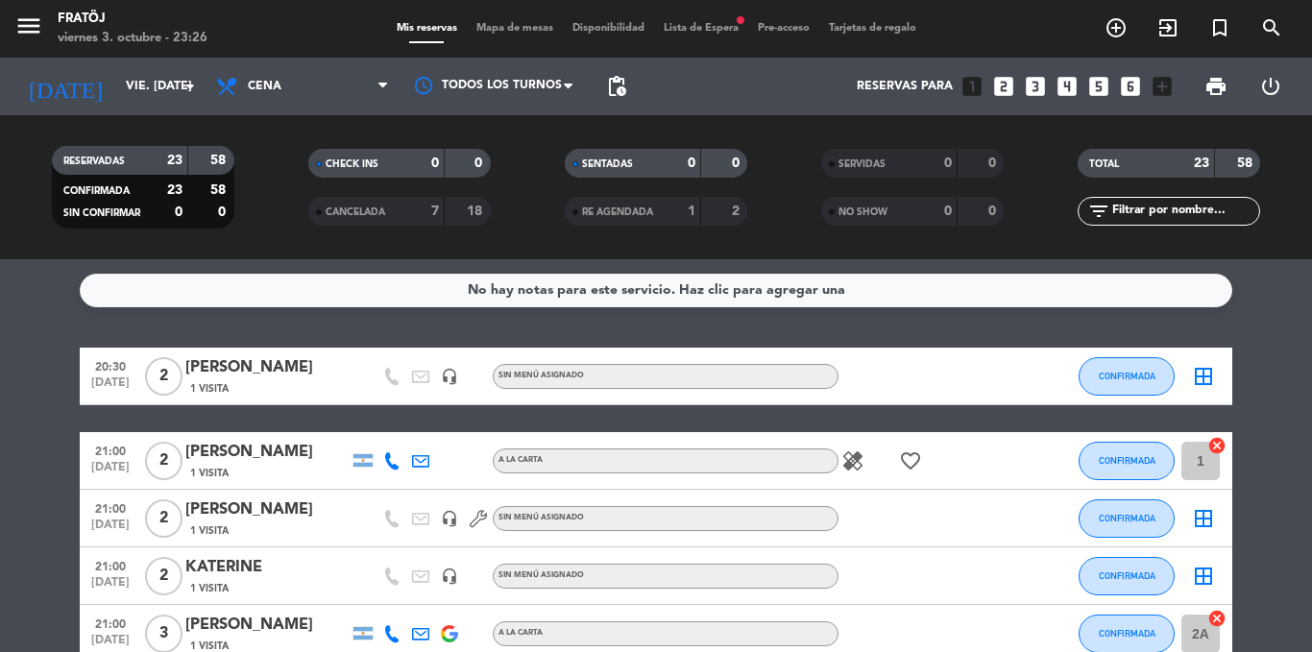
type input "sáb. [DATE]"
